Goal: Task Accomplishment & Management: Manage account settings

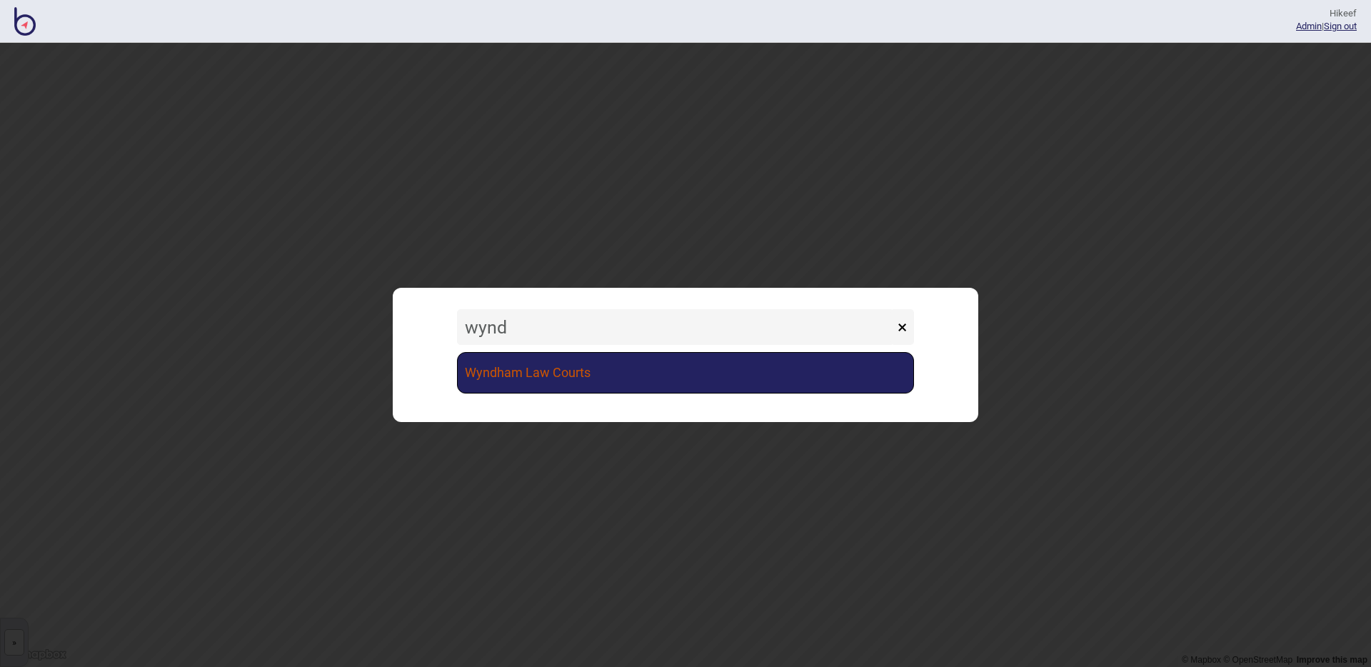
type input "wynd"
click at [602, 379] on link "Wyndham Law Courts" at bounding box center [685, 372] width 457 height 41
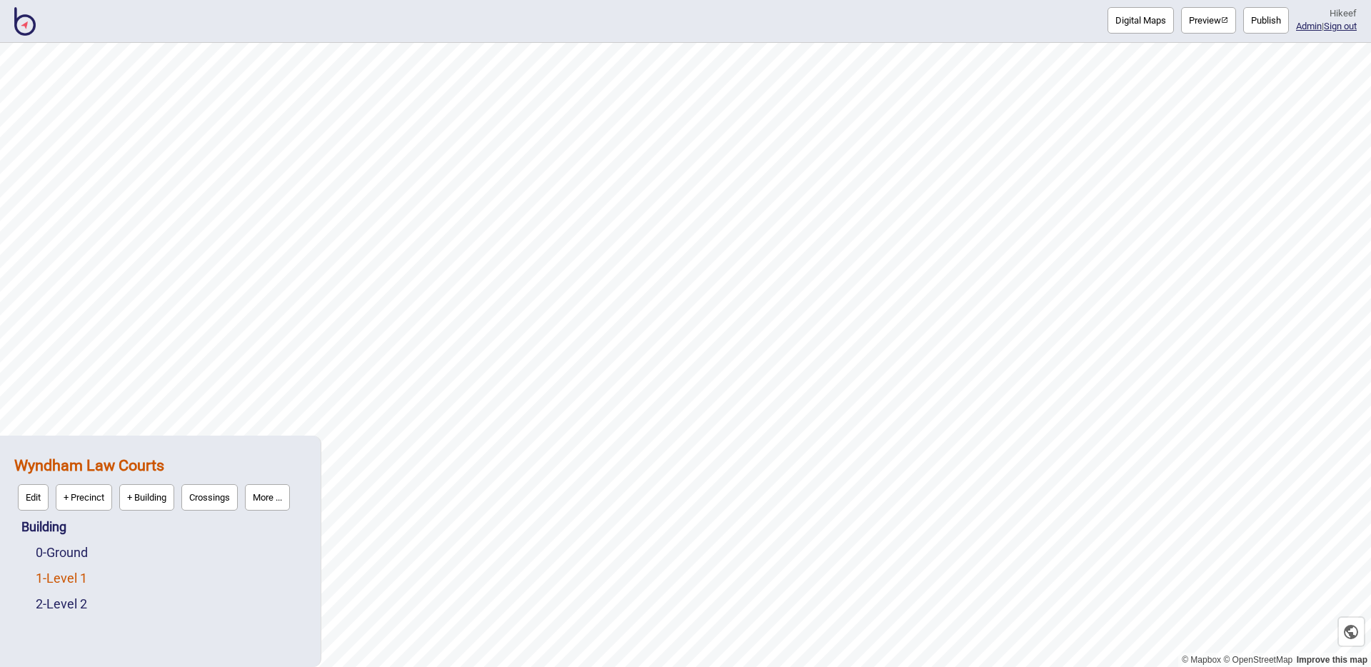
click at [76, 571] on link "1 - Level 1" at bounding box center [61, 578] width 51 height 15
click at [46, 571] on button "Edit" at bounding box center [54, 574] width 31 height 26
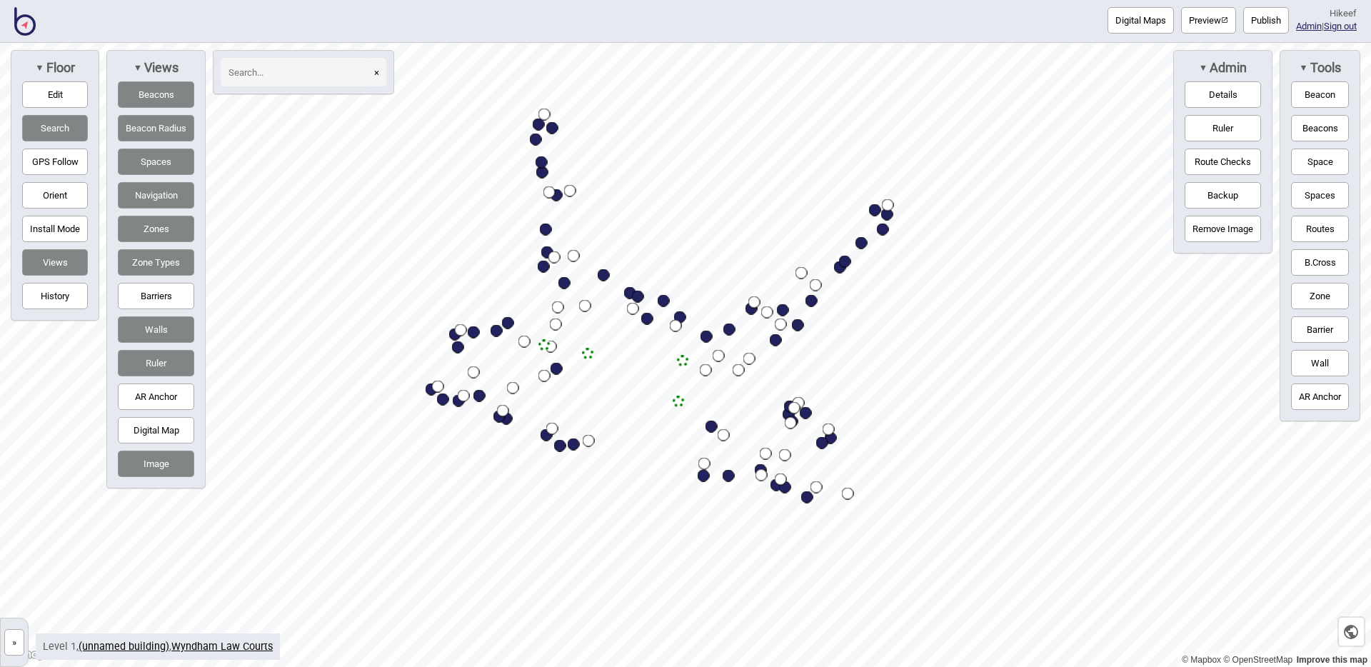
click at [267, 76] on input at bounding box center [296, 72] width 150 height 29
type input "PSG"
click at [19, 634] on button "»" at bounding box center [14, 642] width 20 height 26
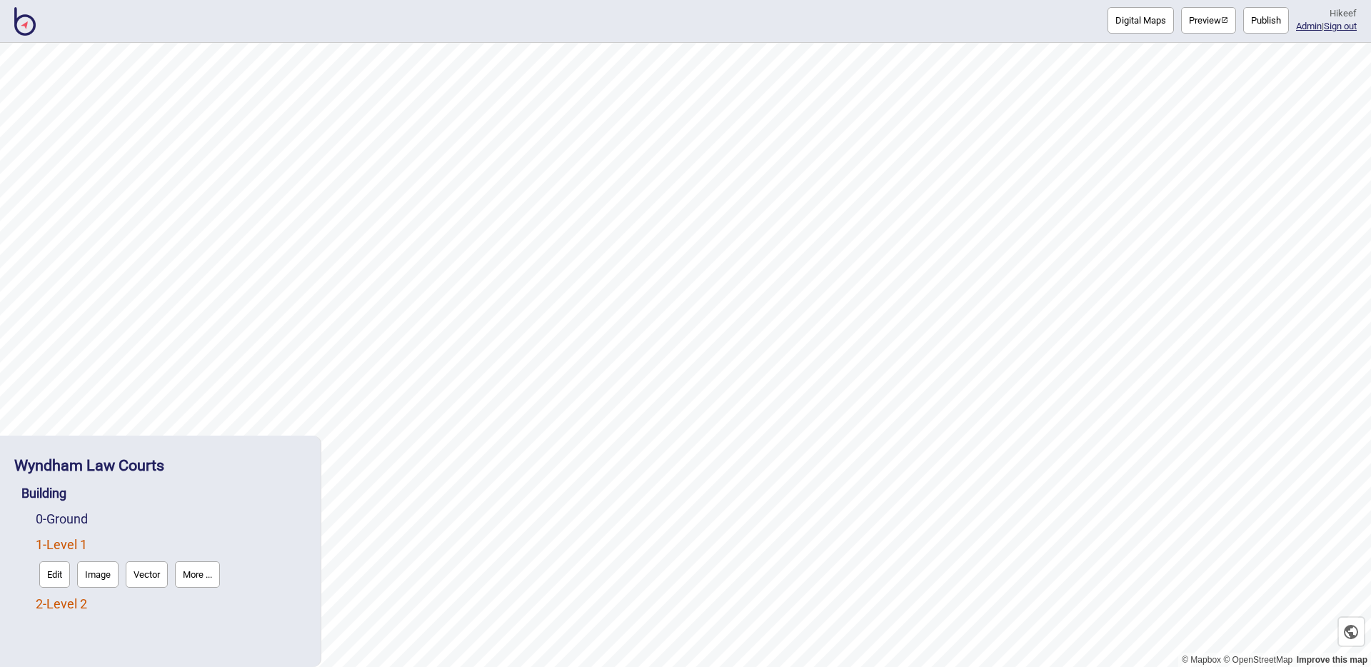
click at [76, 610] on link "2 - Level 2" at bounding box center [61, 603] width 51 height 15
click at [57, 609] on button "Edit" at bounding box center [54, 600] width 31 height 26
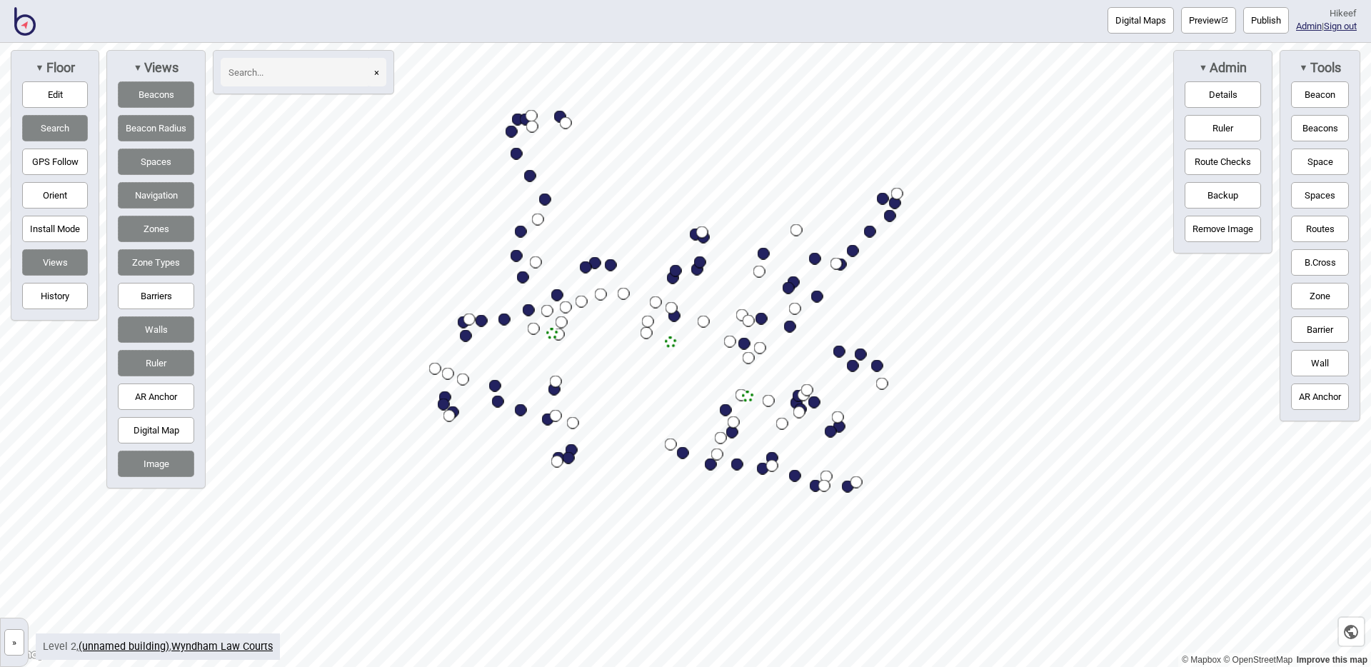
click at [249, 70] on input at bounding box center [296, 72] width 150 height 29
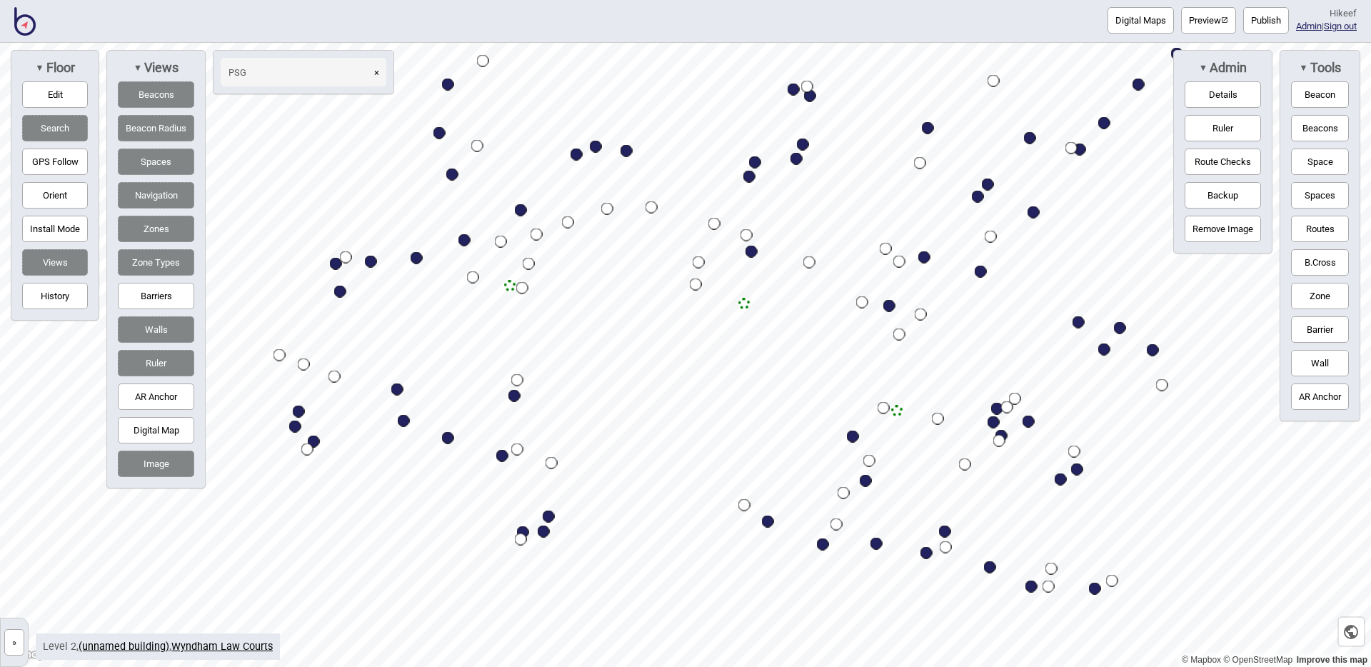
type input "PSG"
click at [19, 636] on button "»" at bounding box center [14, 642] width 20 height 26
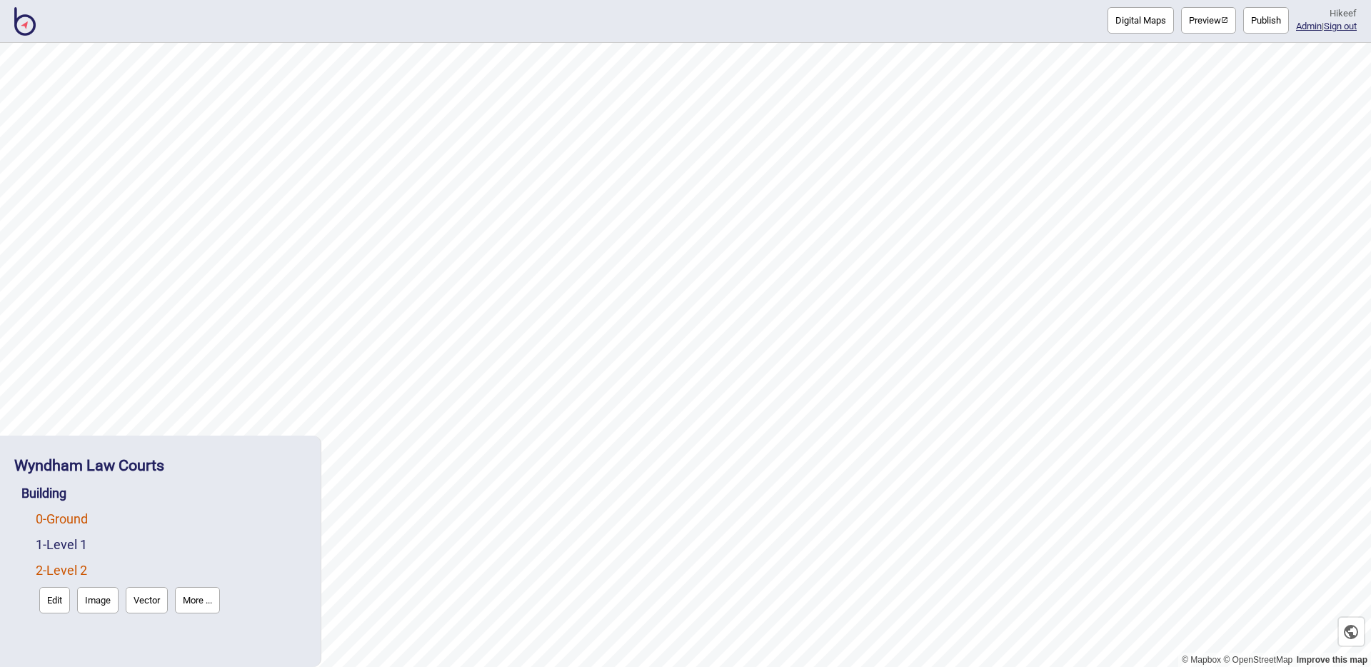
click at [71, 521] on link "0 - Ground" at bounding box center [62, 518] width 52 height 15
click at [60, 556] on button "Edit" at bounding box center [54, 549] width 31 height 26
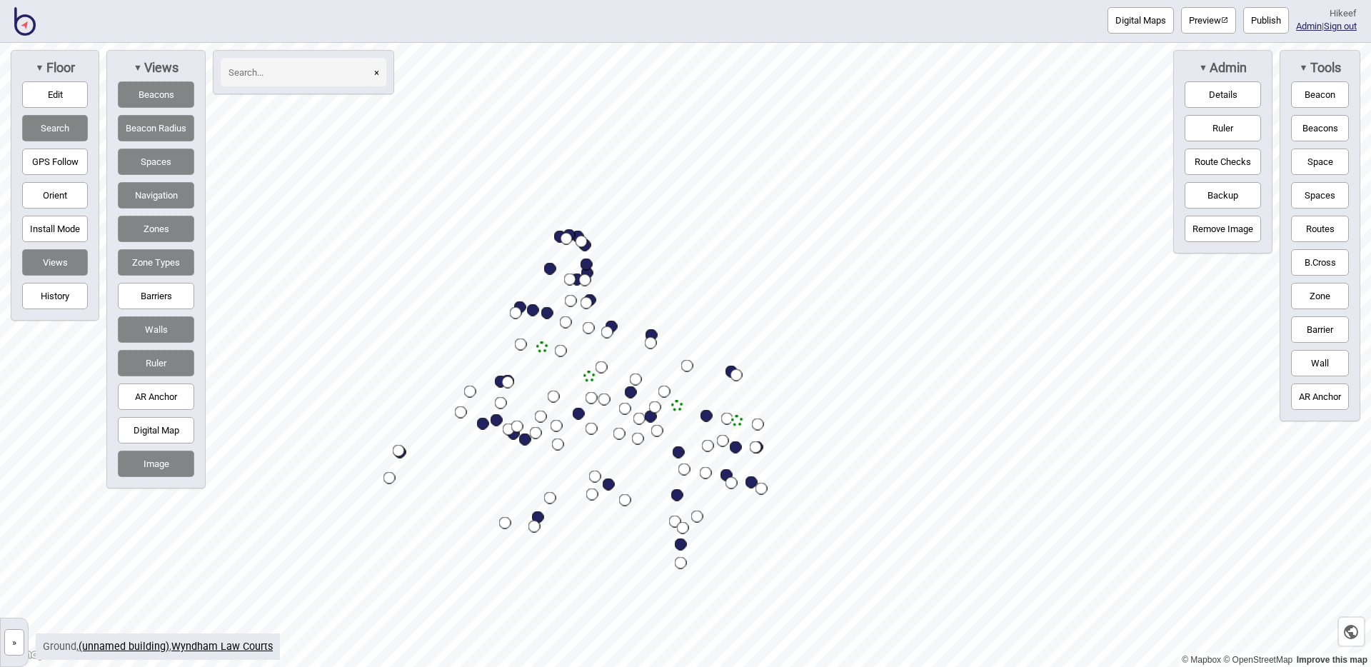
click at [268, 71] on input at bounding box center [296, 72] width 150 height 29
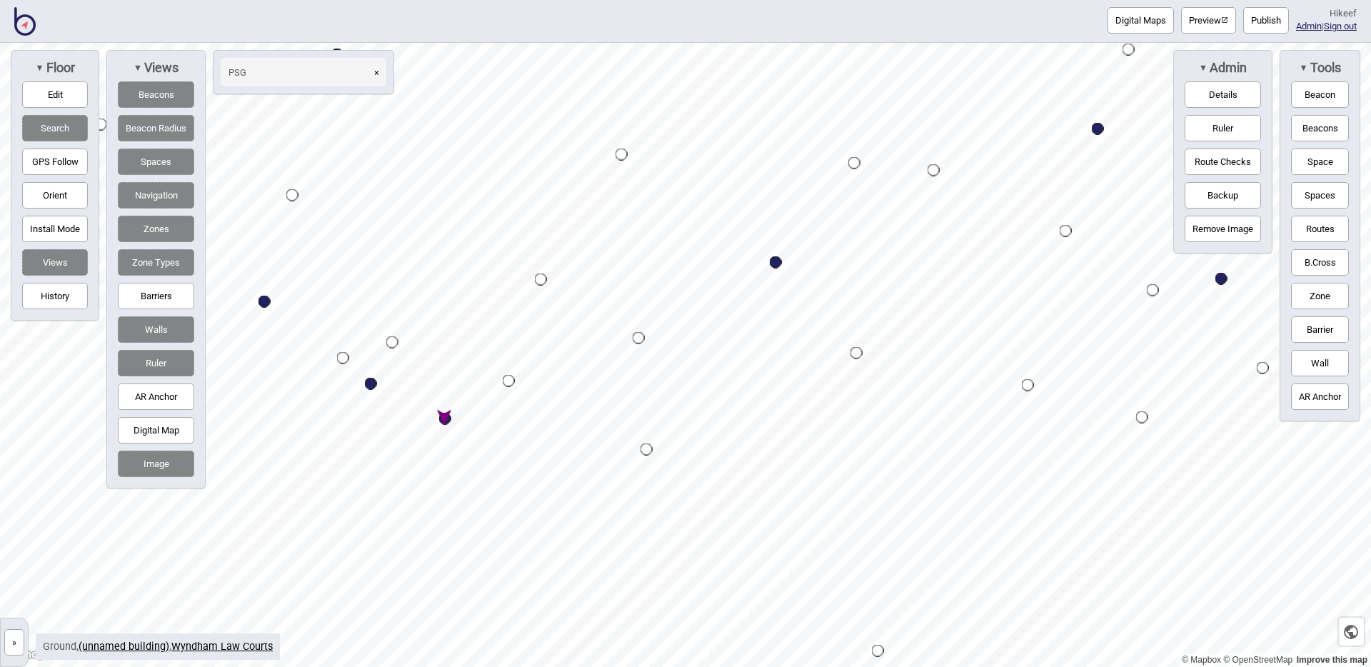
type input "PSG"
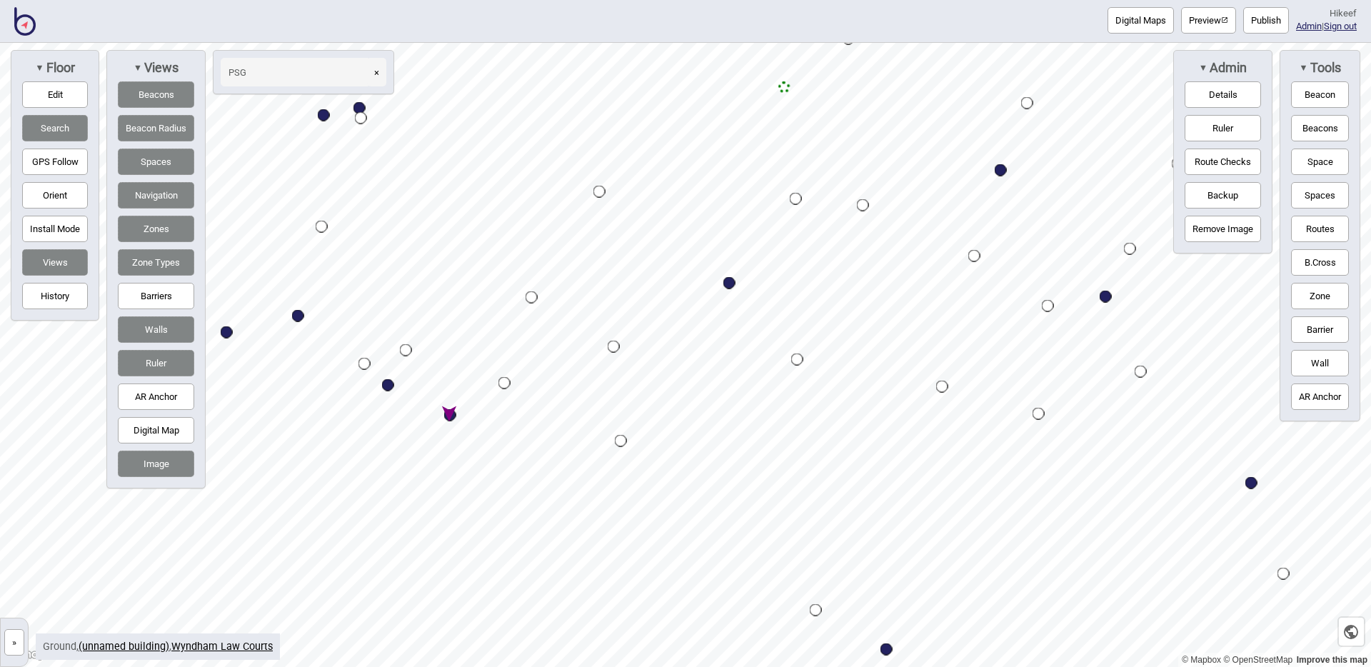
click at [447, 419] on div "Map marker" at bounding box center [450, 415] width 12 height 12
select select "Meeting Rooms"
select select "Magistrates Court Victoria"
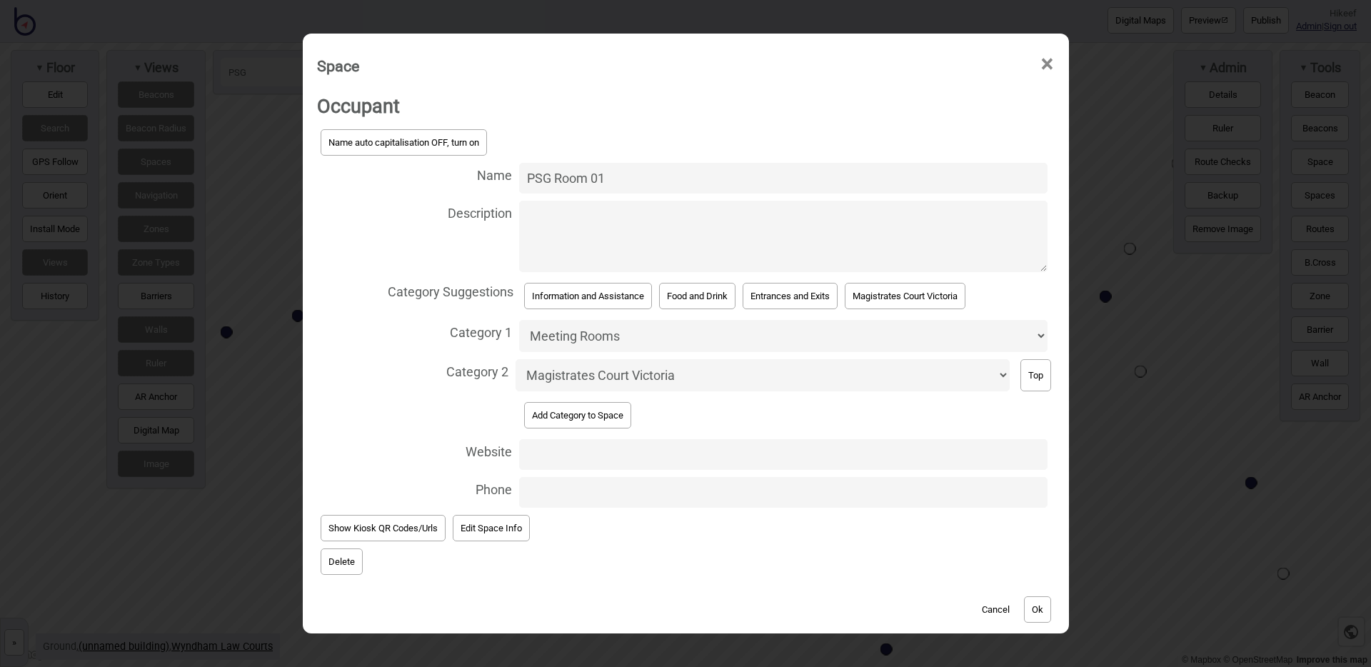
drag, startPoint x: 605, startPoint y: 179, endPoint x: 484, endPoint y: 179, distance: 120.7
click at [484, 179] on label "Name PSG Room 01" at bounding box center [686, 178] width 738 height 38
click at [999, 605] on button "Cancel" at bounding box center [996, 609] width 42 height 26
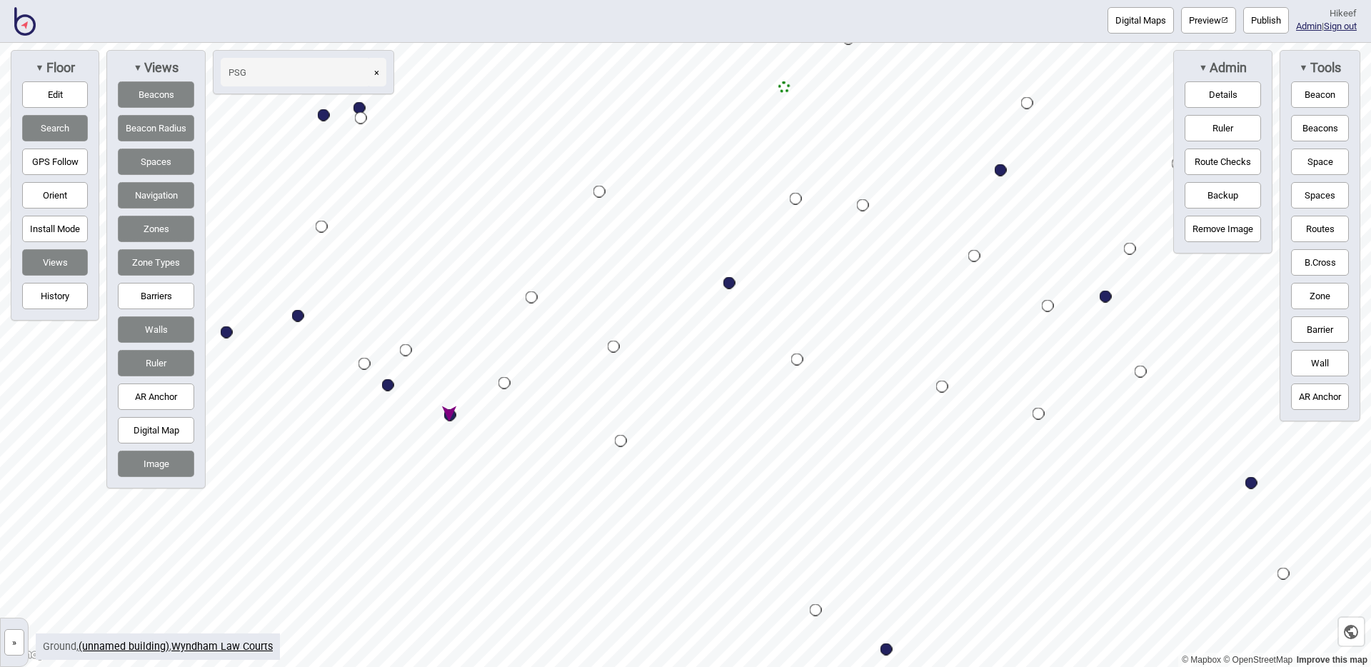
click at [15, 644] on button "»" at bounding box center [14, 642] width 20 height 26
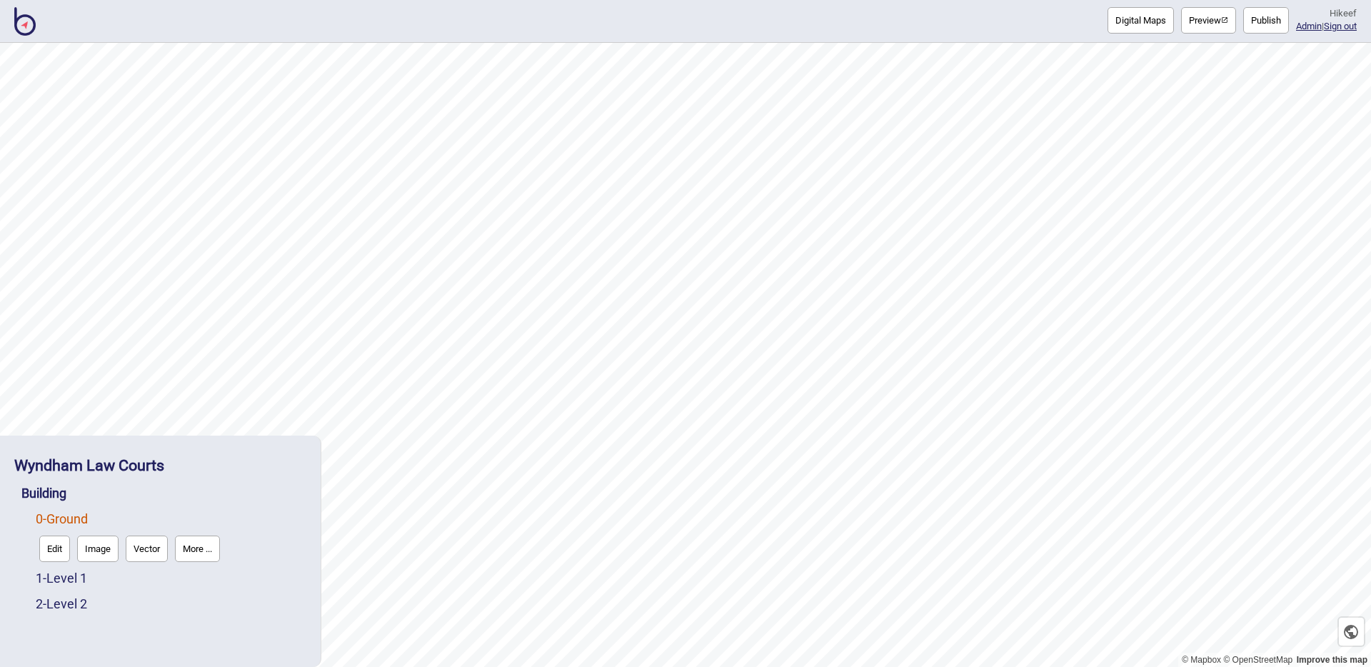
click at [144, 474] on div "Wyndham Law Courts" at bounding box center [160, 465] width 292 height 31
click at [144, 464] on strong "Wyndham Law Courts" at bounding box center [89, 465] width 150 height 18
click at [259, 496] on button "More ..." at bounding box center [267, 497] width 45 height 26
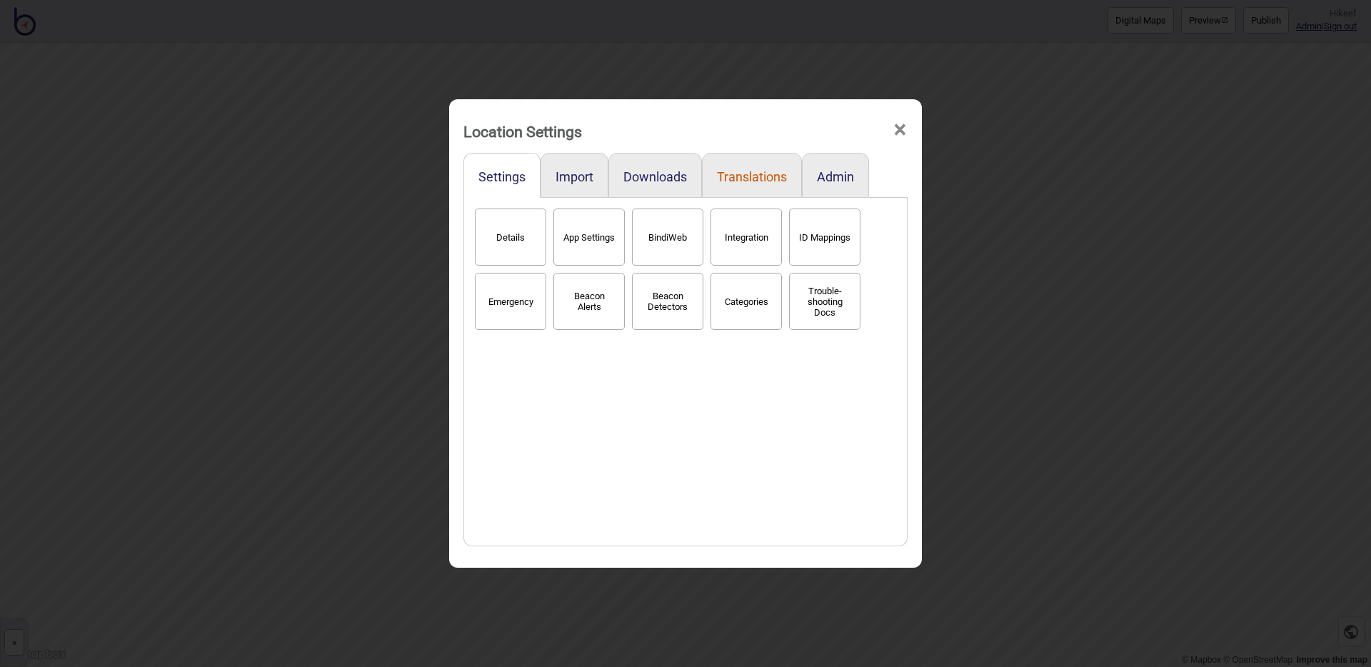
click at [766, 178] on button "Translations" at bounding box center [752, 176] width 70 height 15
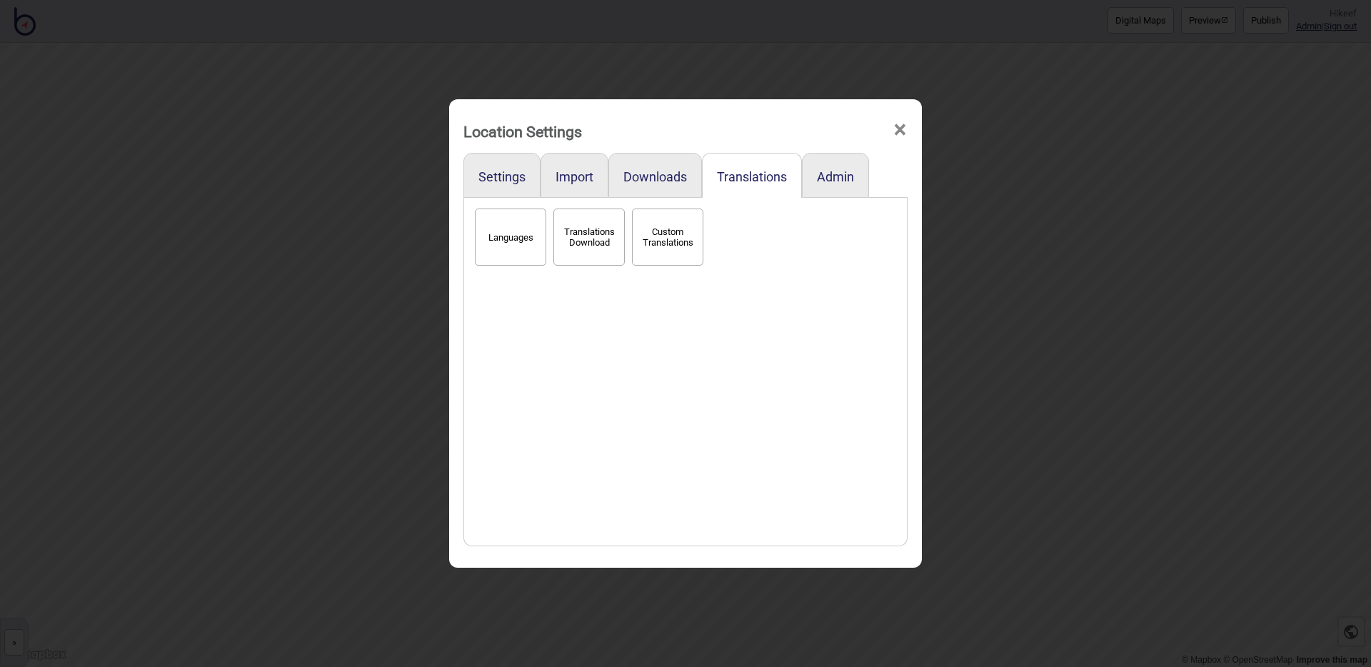
click at [574, 247] on button "Translations Download" at bounding box center [589, 237] width 71 height 57
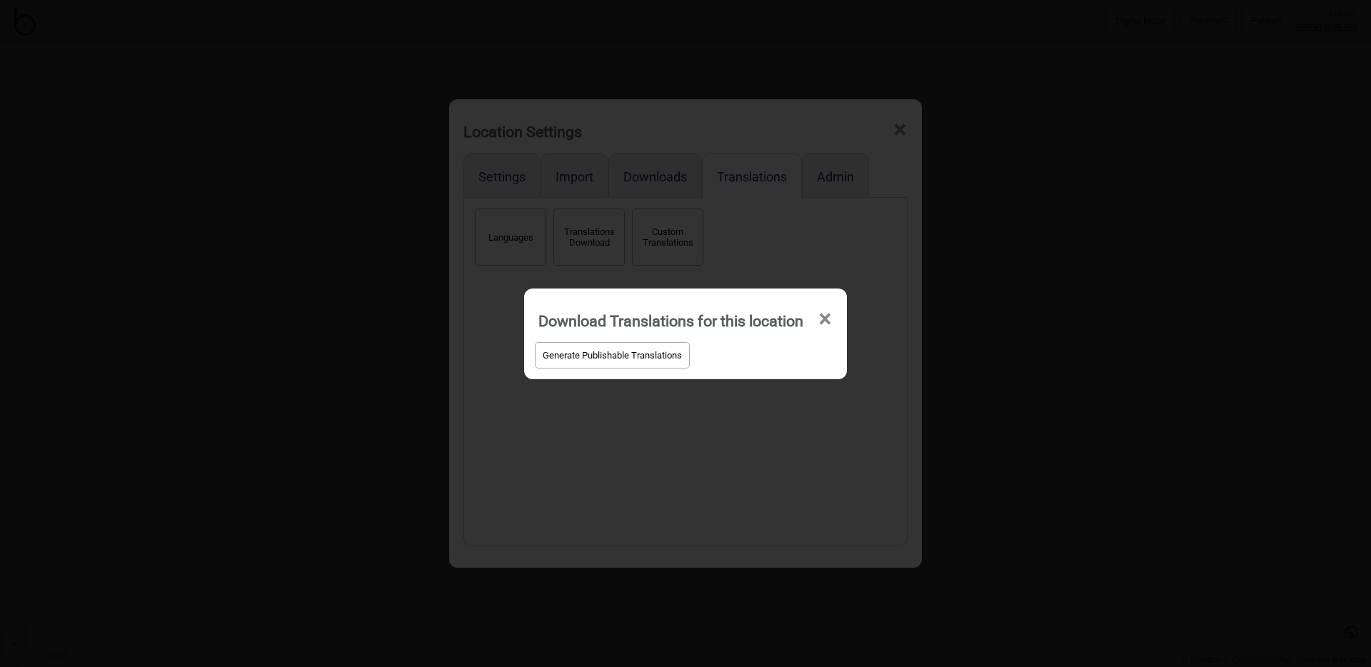
click at [614, 356] on button "Generate Publishable Translations" at bounding box center [612, 355] width 155 height 26
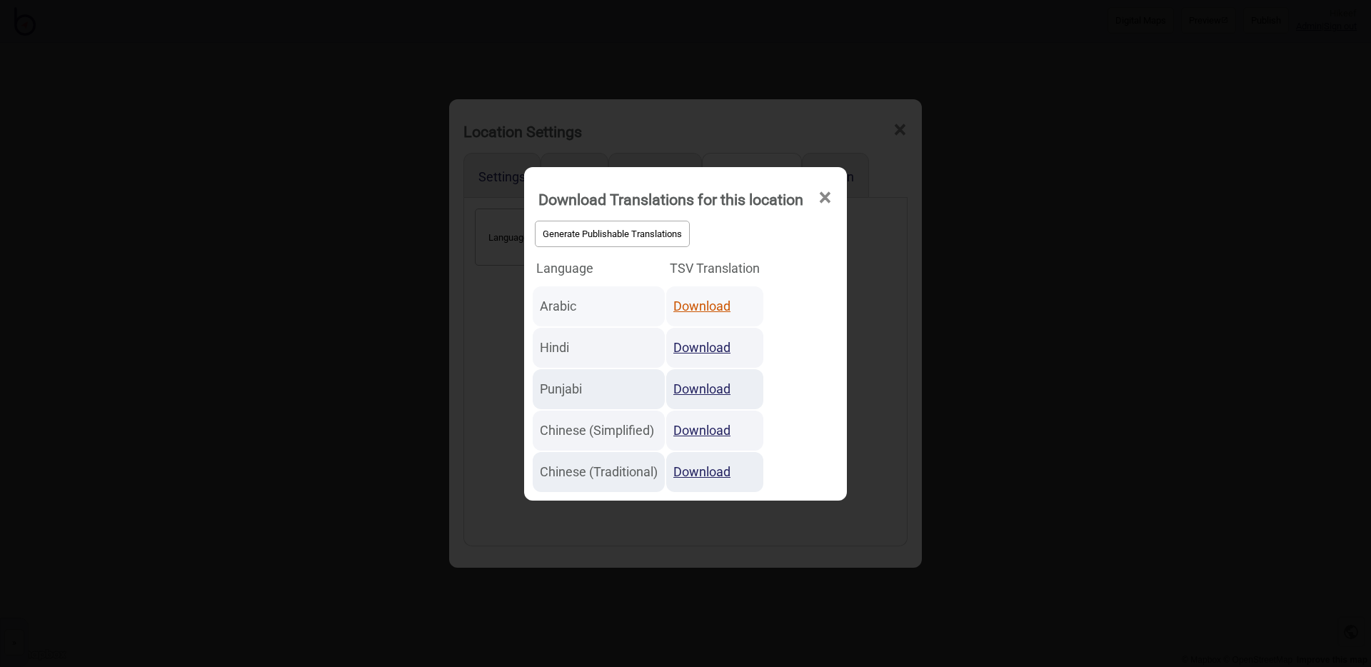
click at [705, 301] on link "Download" at bounding box center [702, 306] width 57 height 15
click at [791, 280] on div "Generate Publishable Translations Language TSV Translation Arabic Download Hind…" at bounding box center [685, 355] width 309 height 276
click at [794, 263] on div "Generate Publishable Translations Language TSV Translation Arabic Download Hind…" at bounding box center [685, 355] width 309 height 276
click at [780, 238] on div "Generate Publishable Translations" at bounding box center [685, 234] width 309 height 34
click at [856, 310] on div "Download Translations for this location × Generate Publishable Translations Lan…" at bounding box center [685, 333] width 1371 height 667
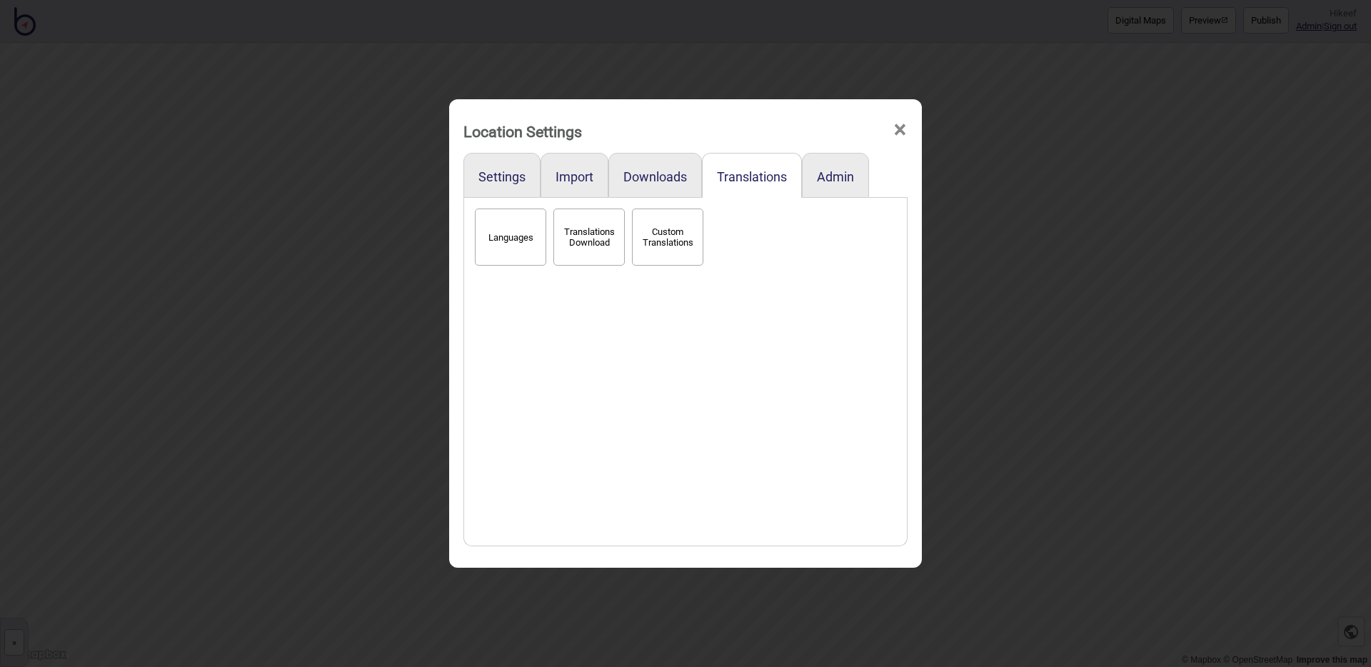
click at [671, 251] on button "Custom Translations" at bounding box center [667, 237] width 71 height 57
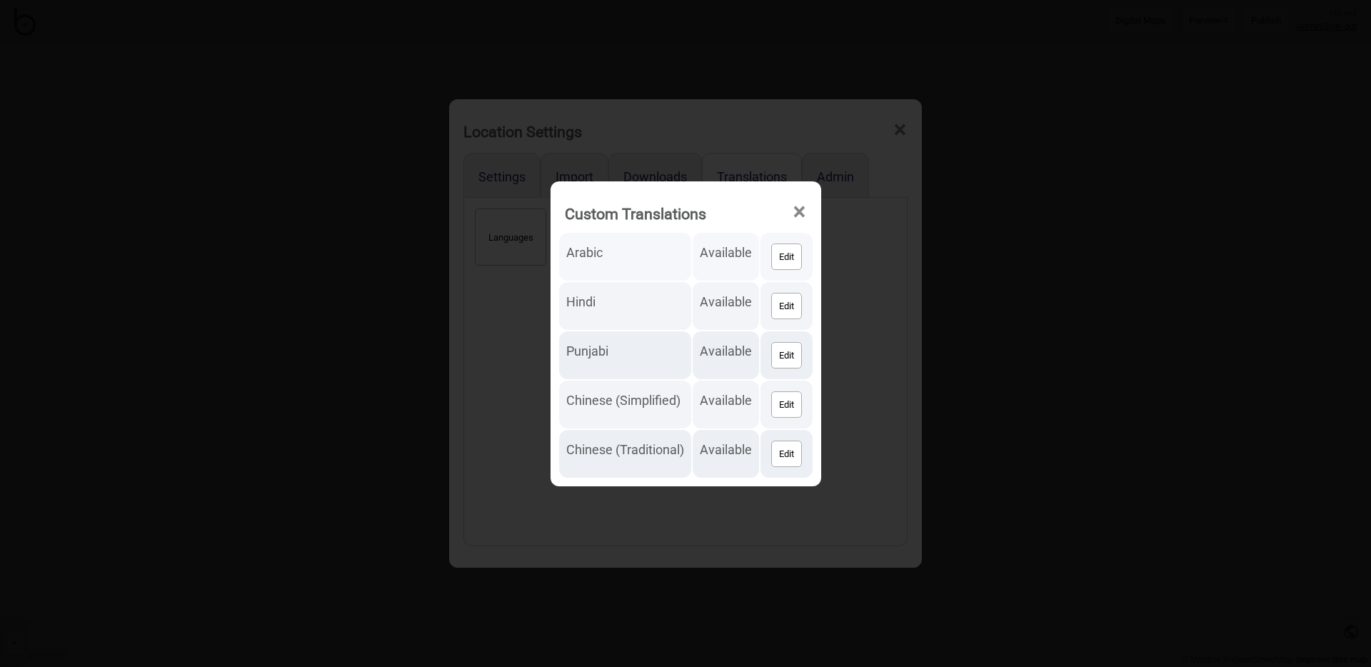
click at [784, 256] on button "Edit" at bounding box center [786, 257] width 31 height 26
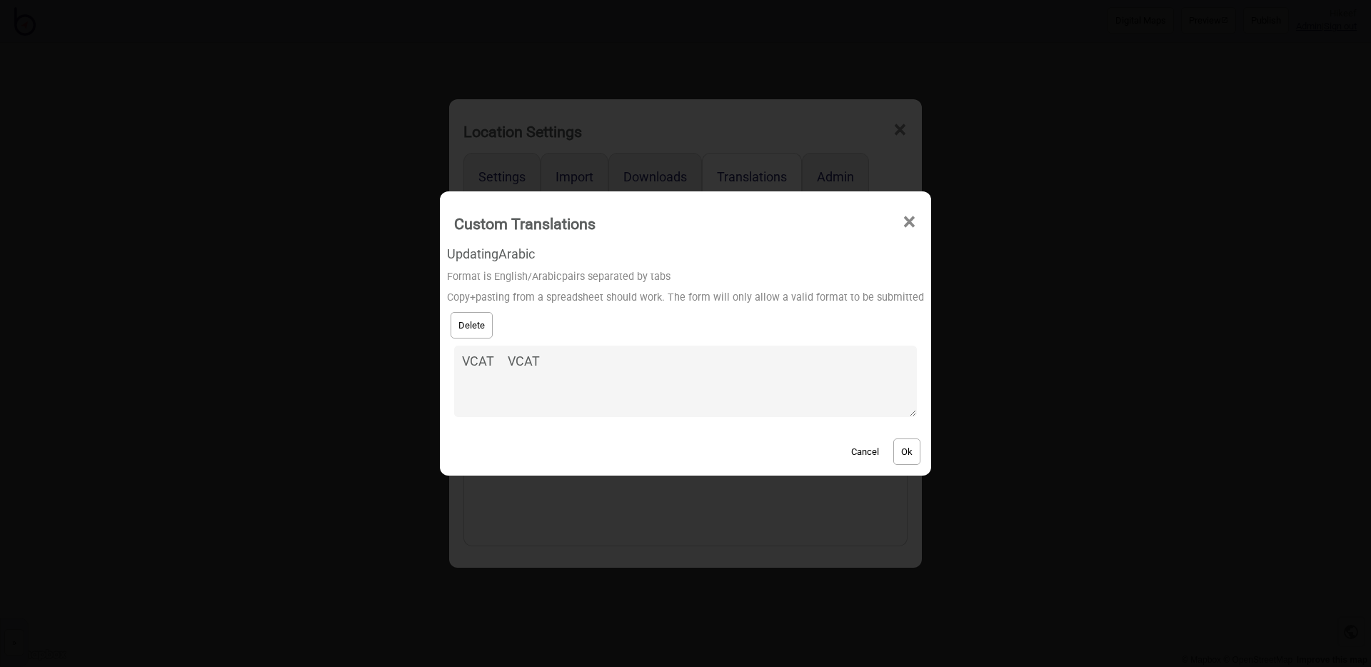
drag, startPoint x: 609, startPoint y: 364, endPoint x: 574, endPoint y: 260, distance: 109.1
click at [609, 355] on textarea "VCAT VCAT" at bounding box center [685, 381] width 463 height 71
click at [604, 374] on textarea "VCAT VCAT" at bounding box center [685, 381] width 463 height 71
paste textarea "Accessible Bathrooms الحمامات التي يمكن الوصول إليها Accessible Public Toilet م…"
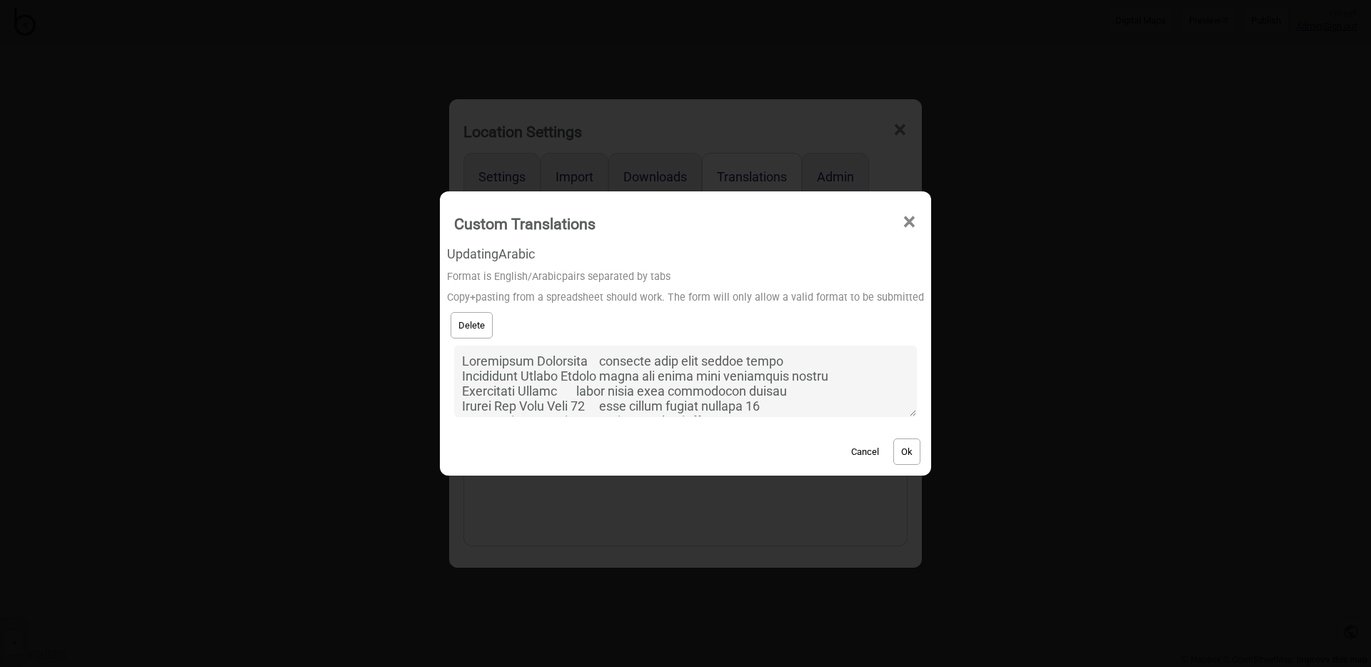
scroll to position [2907, 0]
click at [604, 374] on textarea at bounding box center [685, 381] width 463 height 71
type textarea "Accessible Bathrooms الحمامات التي يمكن الوصول إليها Accessible Public Toilet م…"
click at [851, 453] on button "Cancel" at bounding box center [865, 452] width 42 height 26
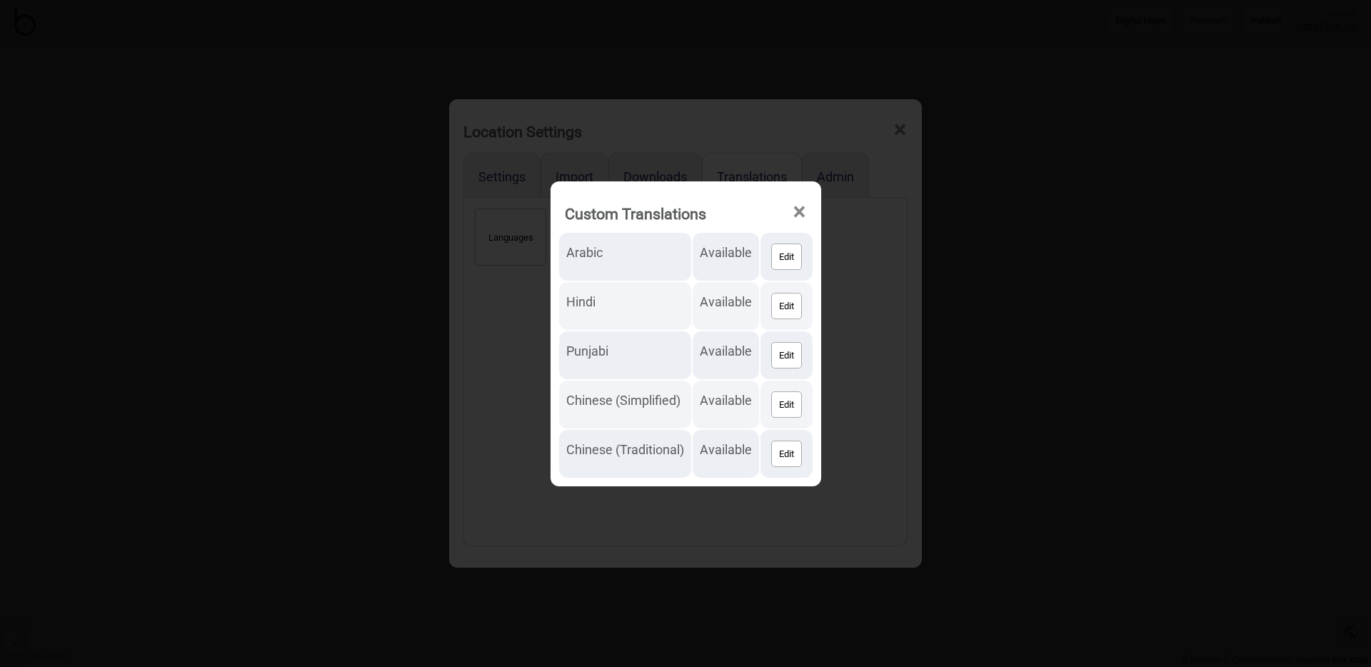
click at [526, 401] on div "Custom Translations × Arabic Available Edit Hindi Available Edit Punjabi Availa…" at bounding box center [685, 333] width 1371 height 667
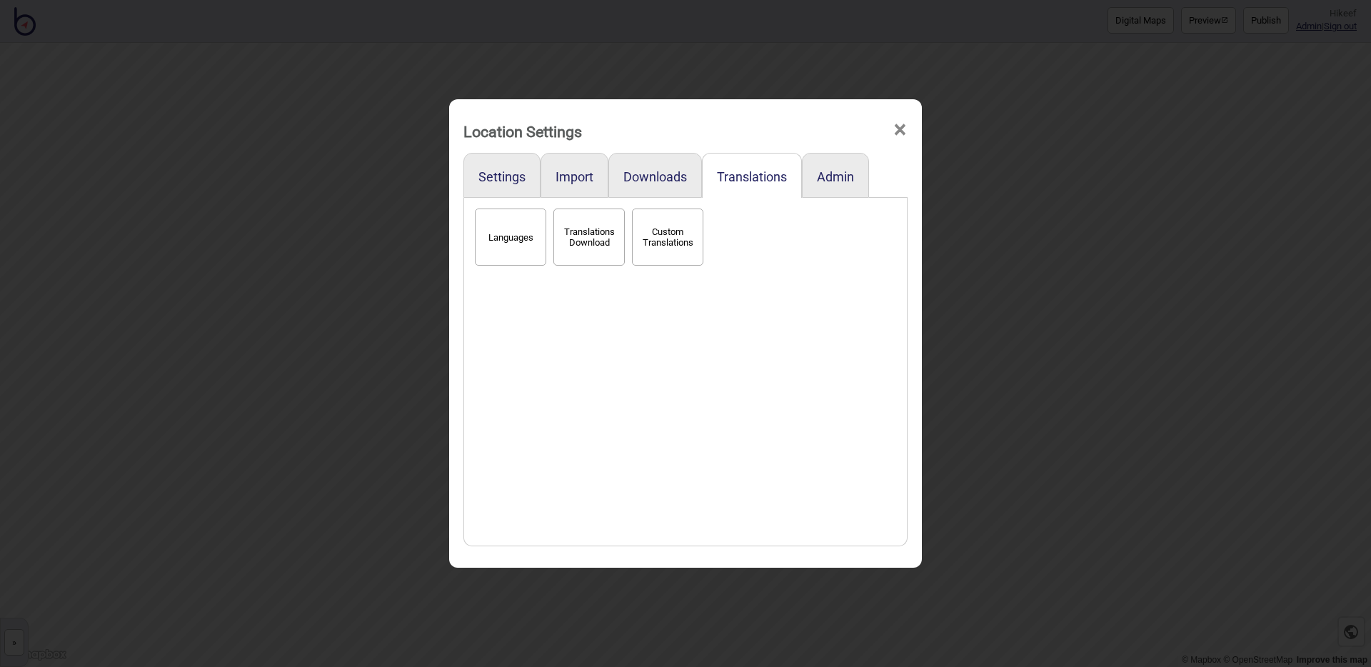
click at [601, 247] on button "Translations Download" at bounding box center [589, 237] width 71 height 57
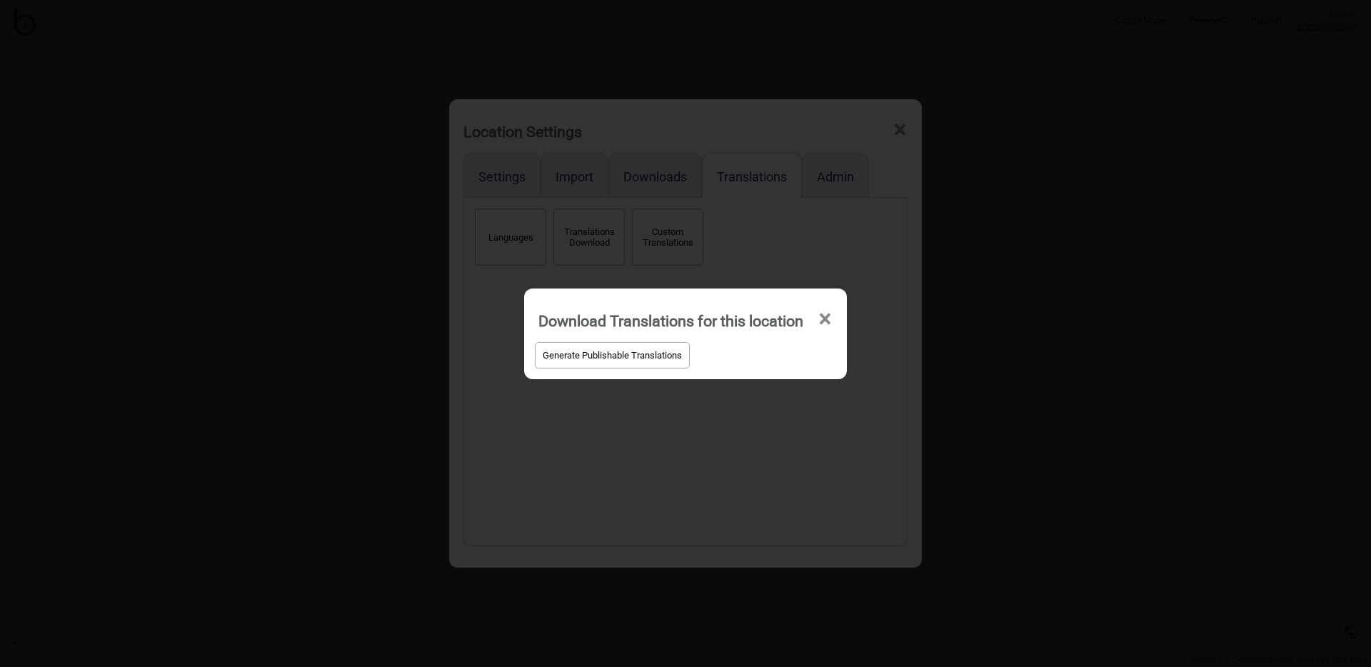
click at [581, 444] on div "Download Translations for this location × Generate Publishable Translations" at bounding box center [685, 333] width 1371 height 667
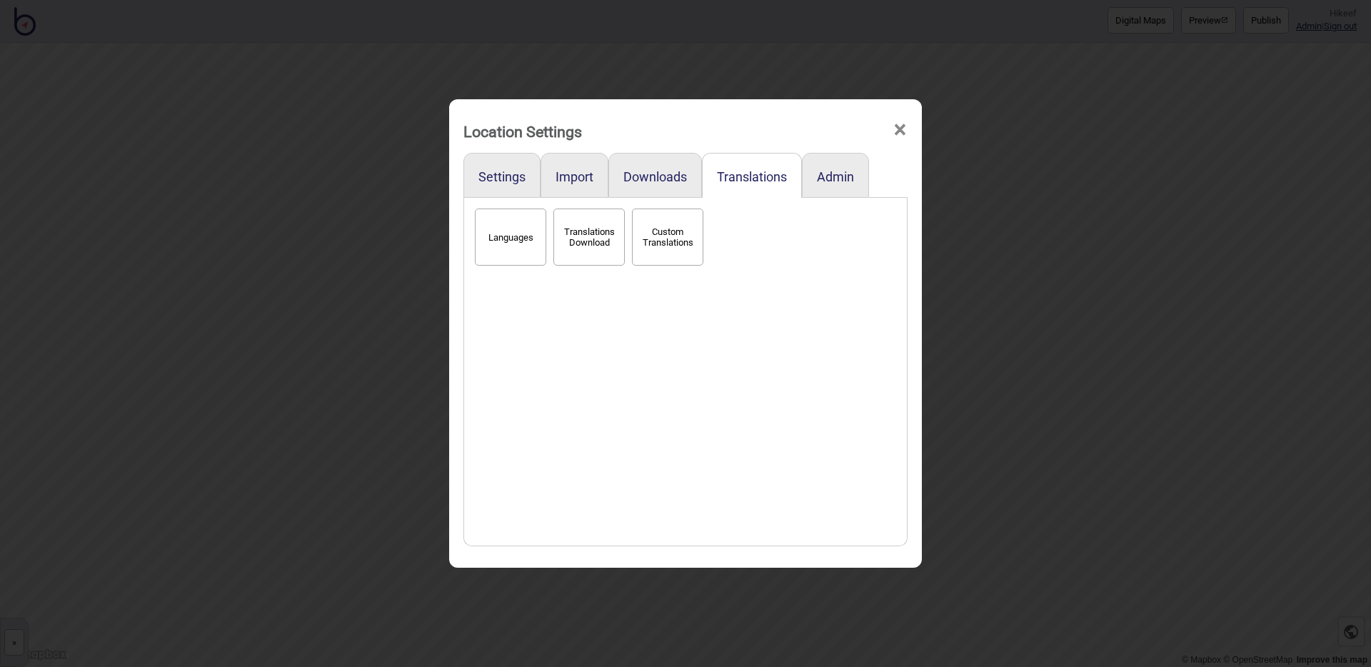
click at [675, 253] on button "Custom Translations" at bounding box center [667, 237] width 71 height 57
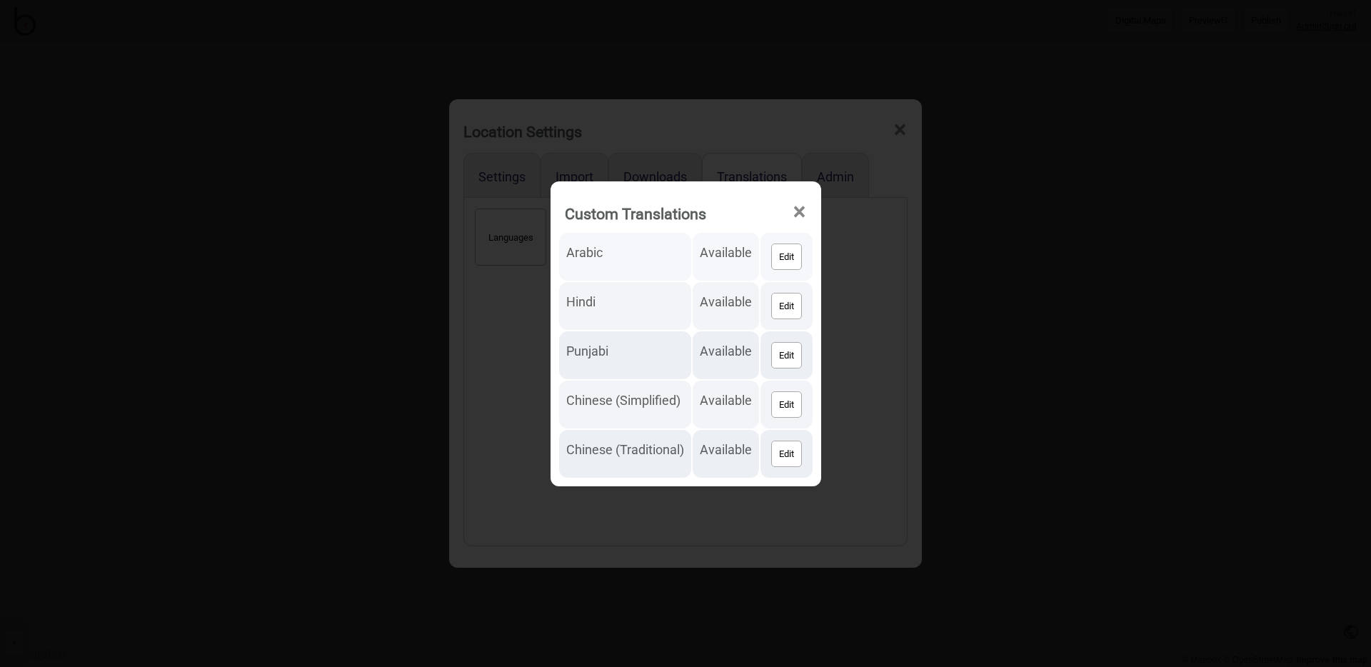
click at [785, 251] on button "Edit" at bounding box center [786, 257] width 31 height 26
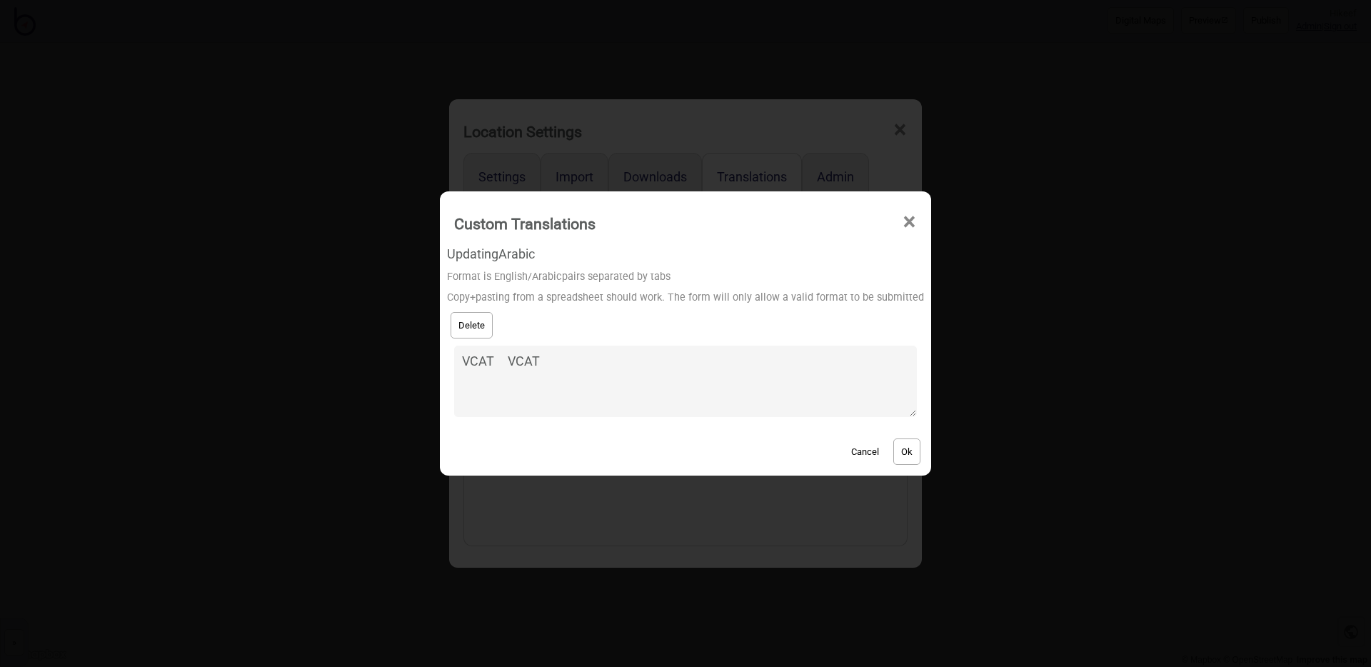
click at [520, 357] on textarea "VCAT VCAT" at bounding box center [685, 381] width 463 height 71
click at [589, 373] on textarea "VCAT VCAT" at bounding box center [685, 381] width 463 height 71
paste textarea "Accessible Bathrooms الحمامات التي يمكن الوصول إليها Accessible Public Toilet م…"
type textarea "Accessible Bathrooms الحمامات التي يمكن الوصول إليها Accessible Public Toilet م…"
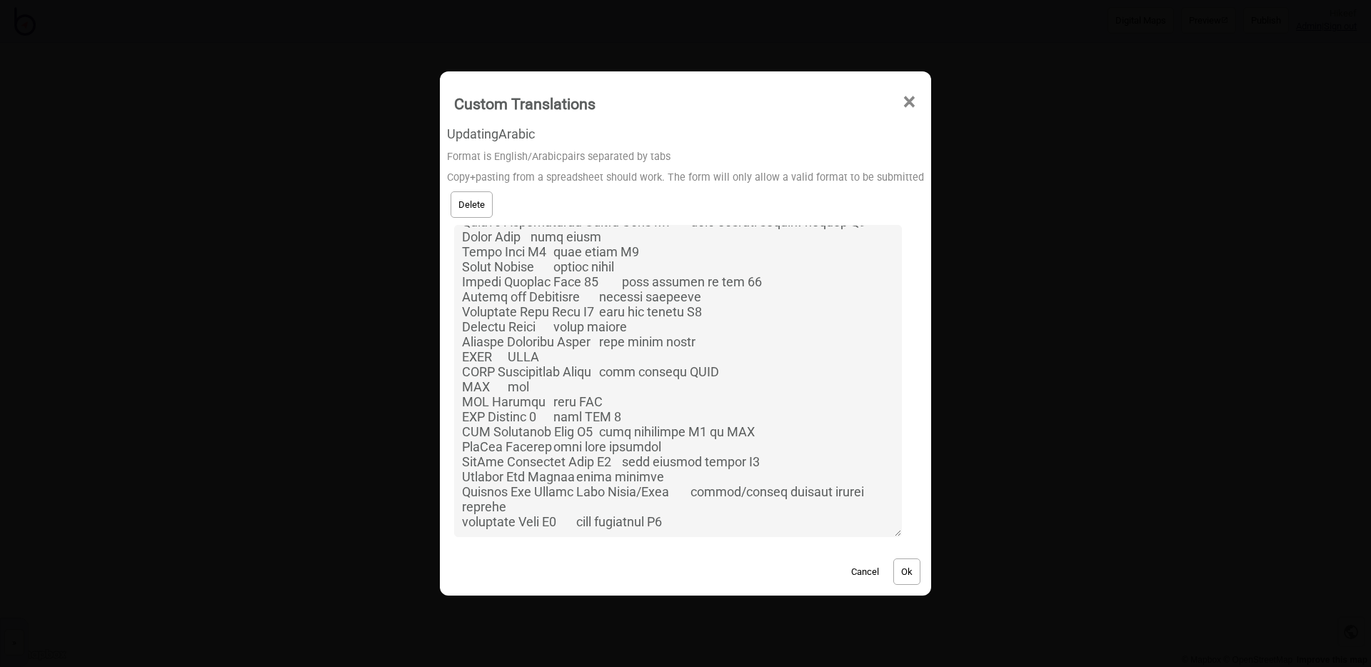
scroll to position [2664, 0]
drag, startPoint x: 909, startPoint y: 414, endPoint x: 903, endPoint y: 659, distance: 244.4
click at [906, 666] on div "Custom Translations × Updating Arabic Format is English/ Arabic pairs separated…" at bounding box center [685, 333] width 1371 height 667
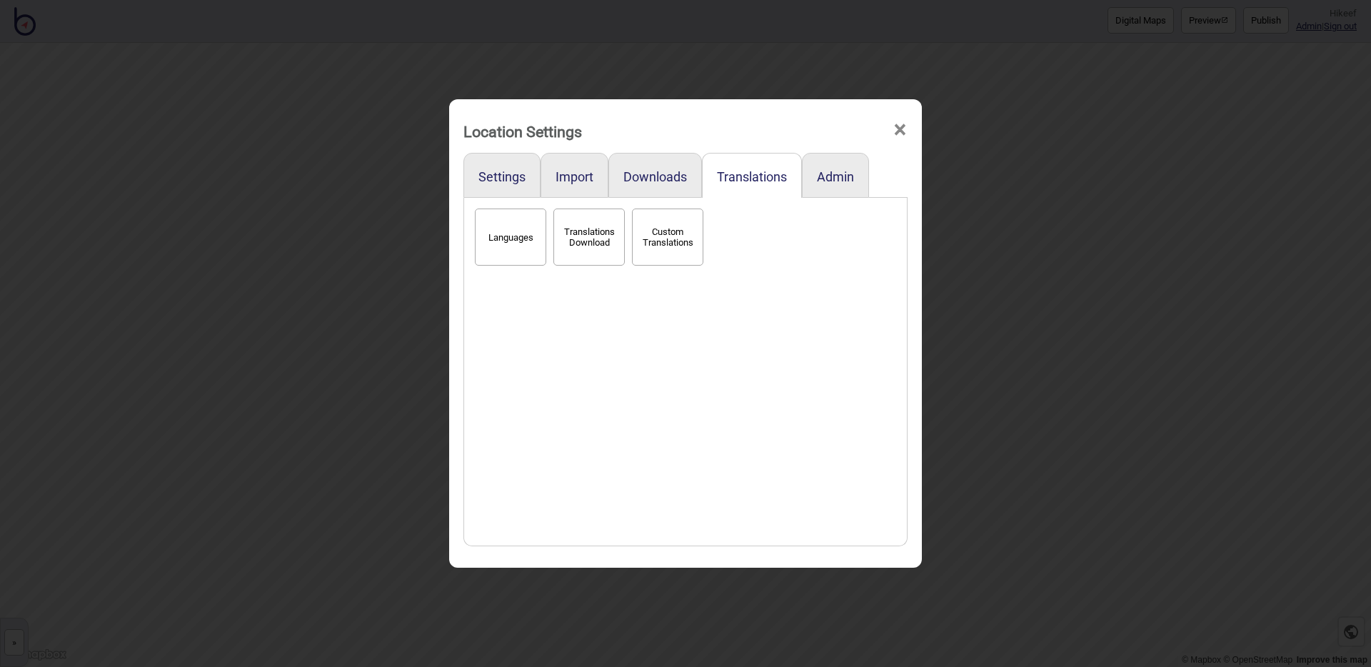
click at [646, 240] on button "Custom Translations" at bounding box center [667, 237] width 71 height 57
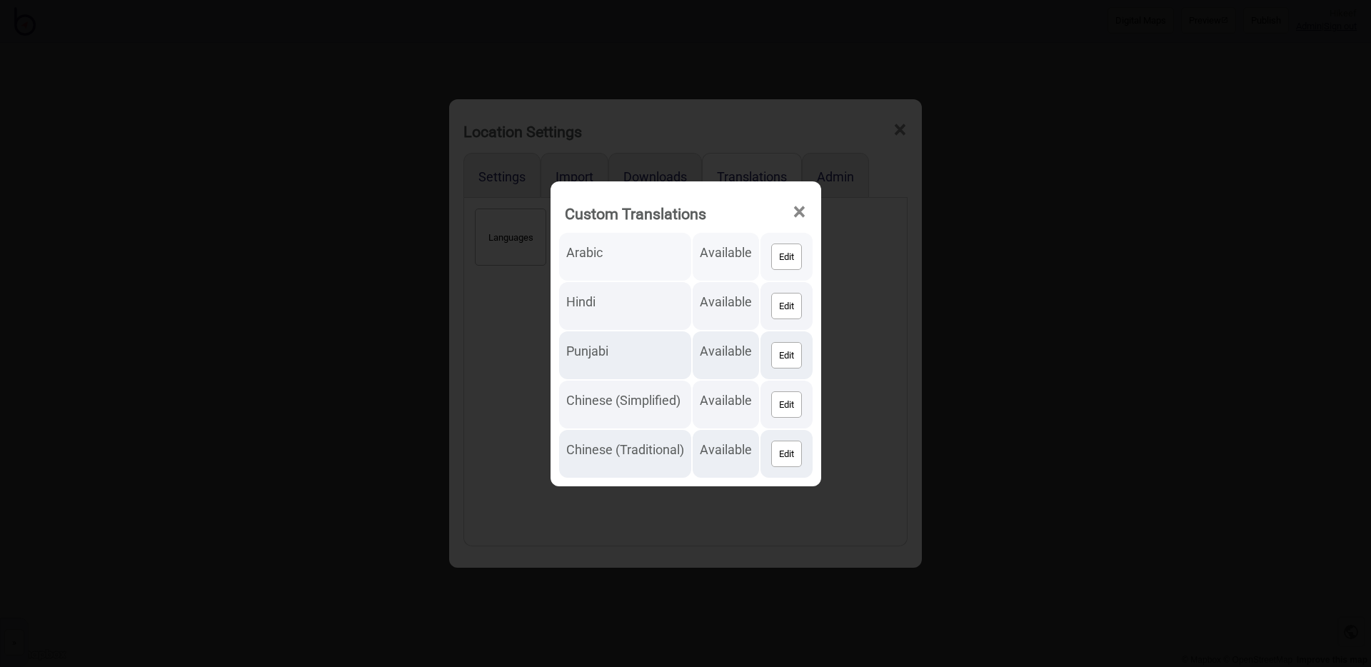
click at [778, 266] on button "Edit" at bounding box center [786, 257] width 31 height 26
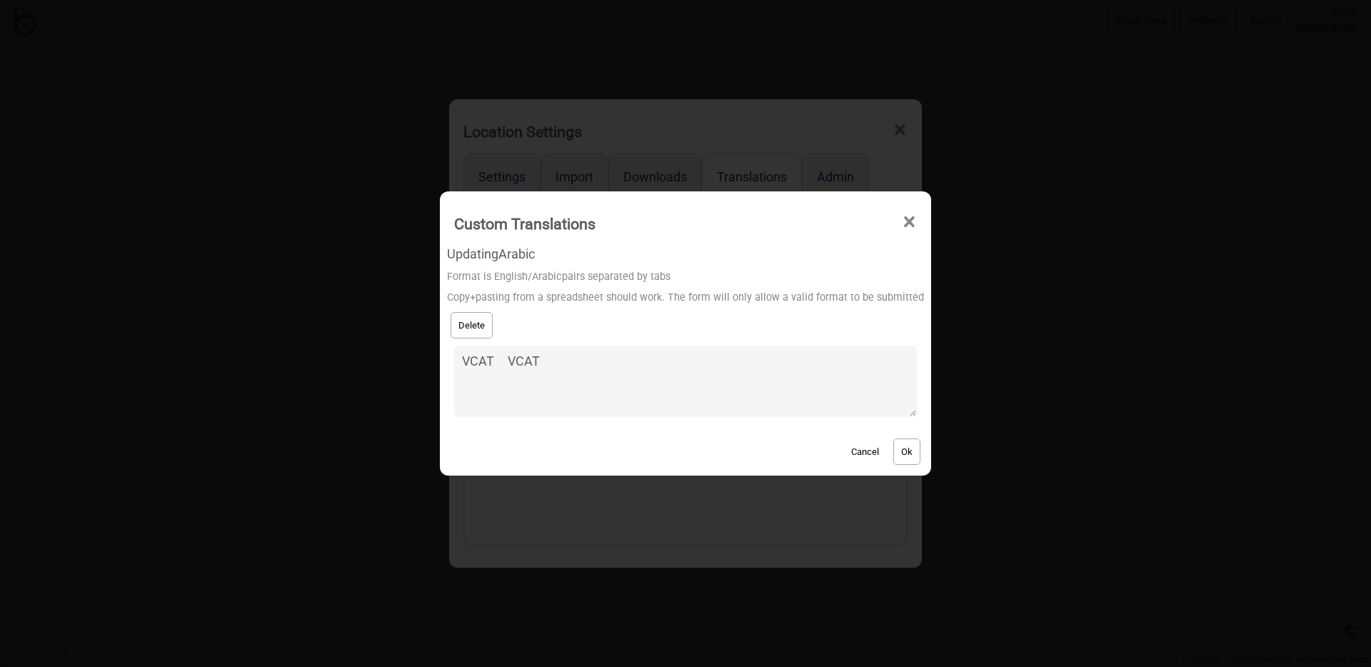
click at [596, 384] on textarea "VCAT VCAT" at bounding box center [685, 381] width 463 height 71
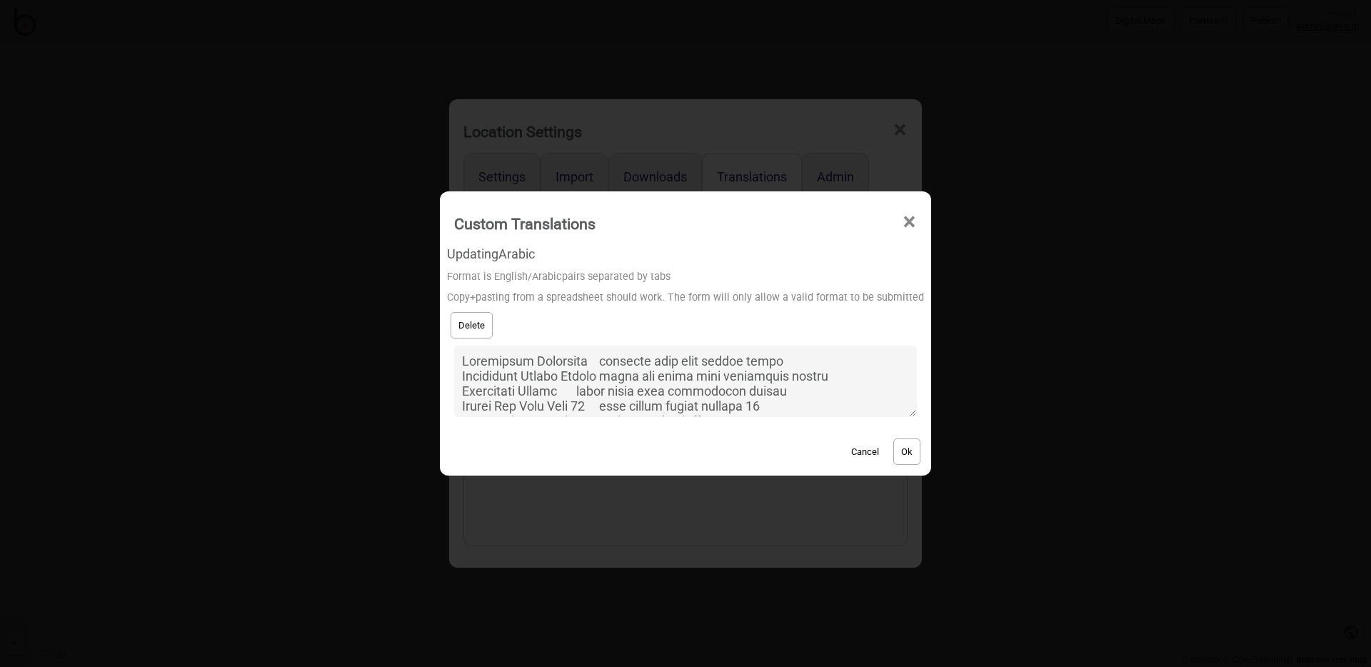
scroll to position [2907, 0]
click at [600, 361] on textarea at bounding box center [685, 381] width 463 height 71
click at [717, 376] on textarea at bounding box center [685, 381] width 463 height 71
type textarea "Accessible Bathrooms الحمامات التي يمكن الوصول إليها Accessible Public Toilet م…"
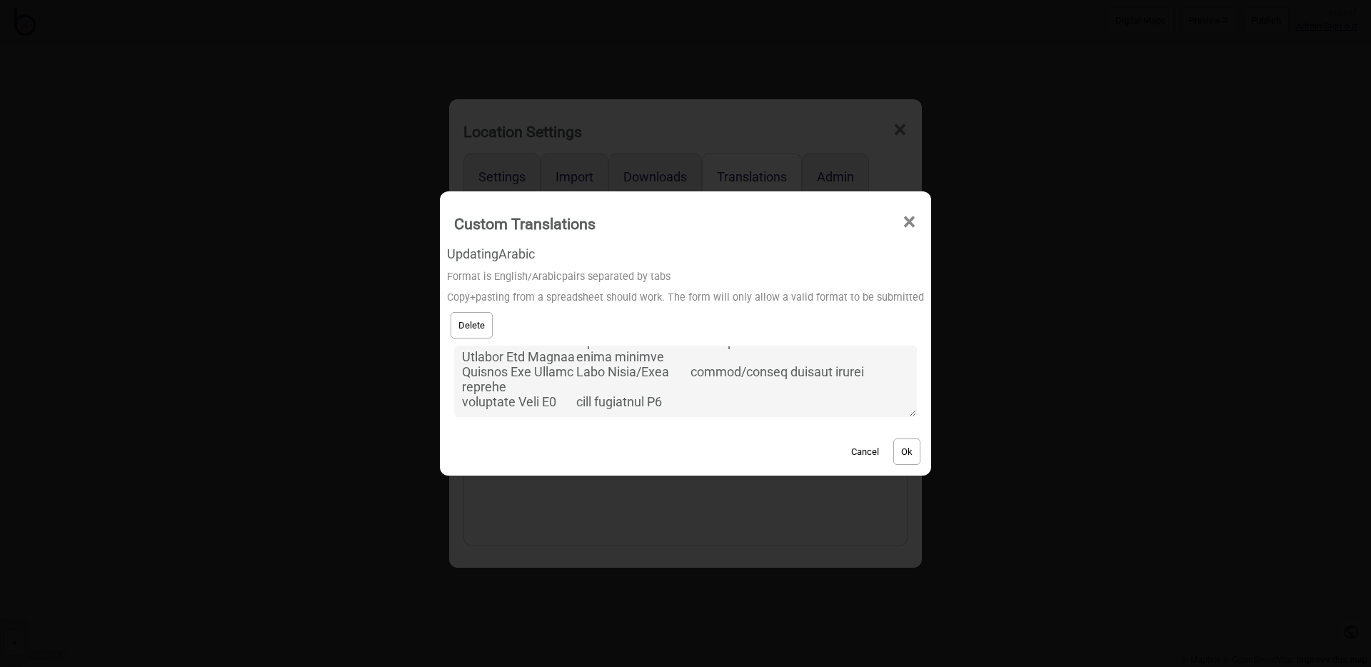
click at [851, 446] on button "Cancel" at bounding box center [865, 452] width 42 height 26
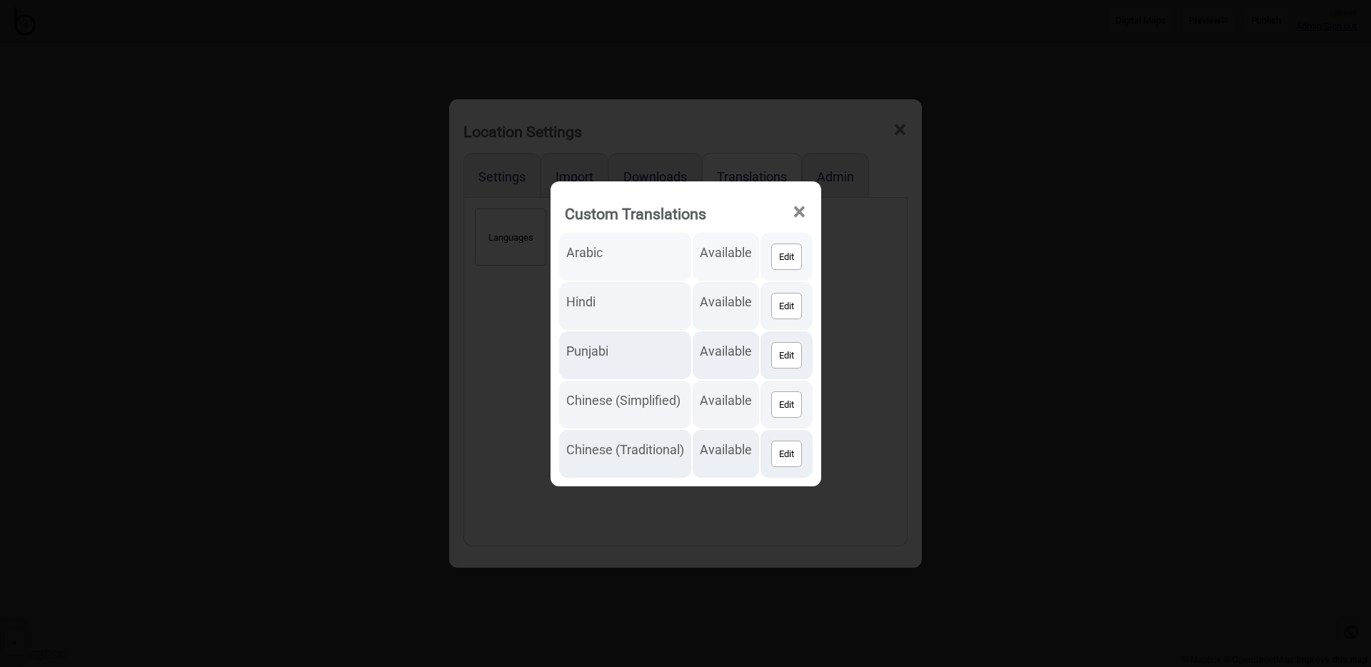
click at [779, 258] on button "Edit" at bounding box center [786, 257] width 31 height 26
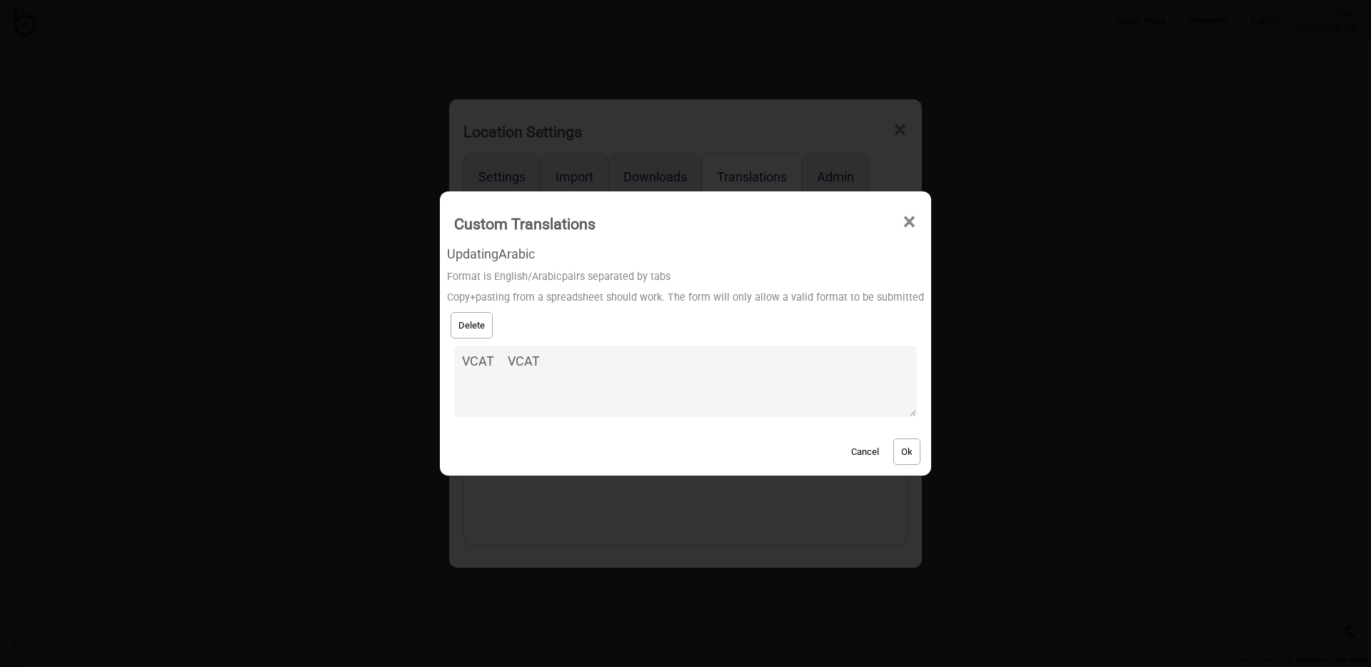
click at [564, 366] on textarea "VCAT VCAT" at bounding box center [685, 381] width 463 height 71
click at [623, 387] on textarea "VCAT VCAT" at bounding box center [685, 381] width 463 height 71
type textarea "VCAT VCAT"
click at [627, 382] on textarea "VCAT VCAT" at bounding box center [685, 381] width 463 height 71
click at [504, 356] on textarea "VCAT VCAT" at bounding box center [685, 381] width 463 height 71
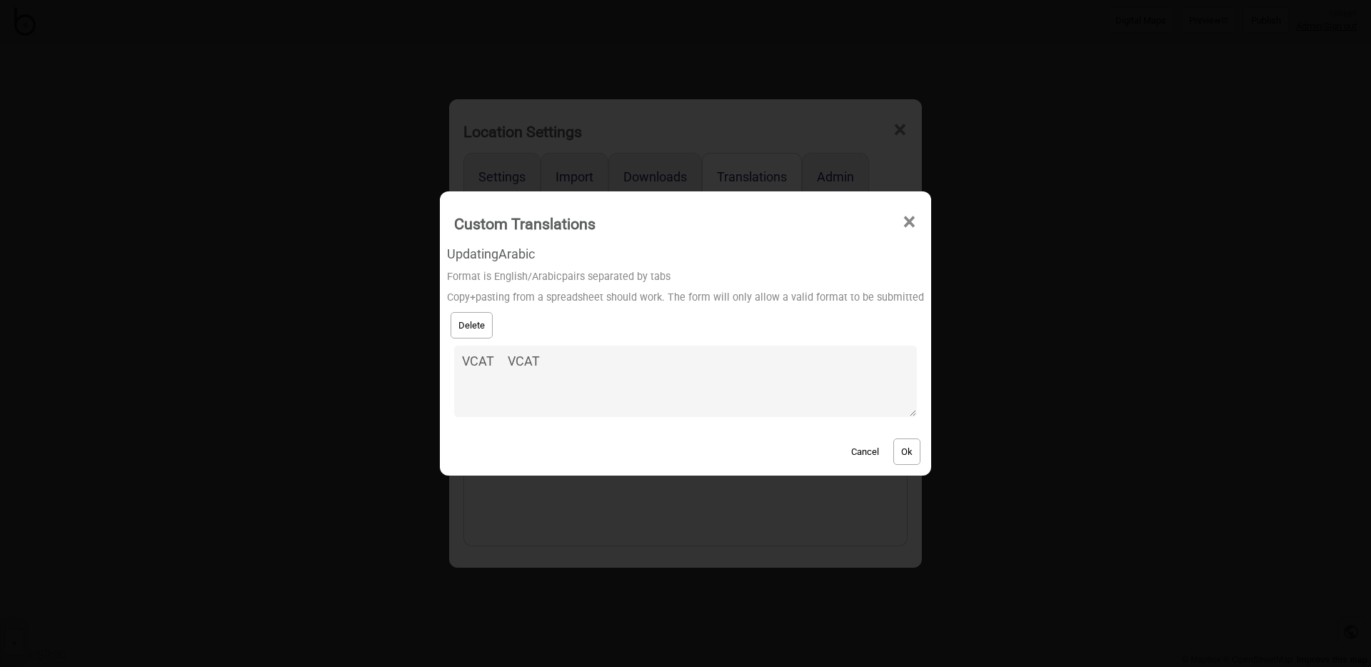
click at [560, 384] on textarea "VCAT VCAT" at bounding box center [685, 381] width 463 height 71
paste textarea "De-Escalation Room 02 غرفة خفض التصعيد 02"
click at [616, 361] on textarea "De-Escalation Room 02 غرفة خفض التصعيد 02" at bounding box center [685, 381] width 463 height 71
type textarea "De-Escalation Room 02 02"
click at [856, 444] on button "Cancel" at bounding box center [865, 452] width 42 height 26
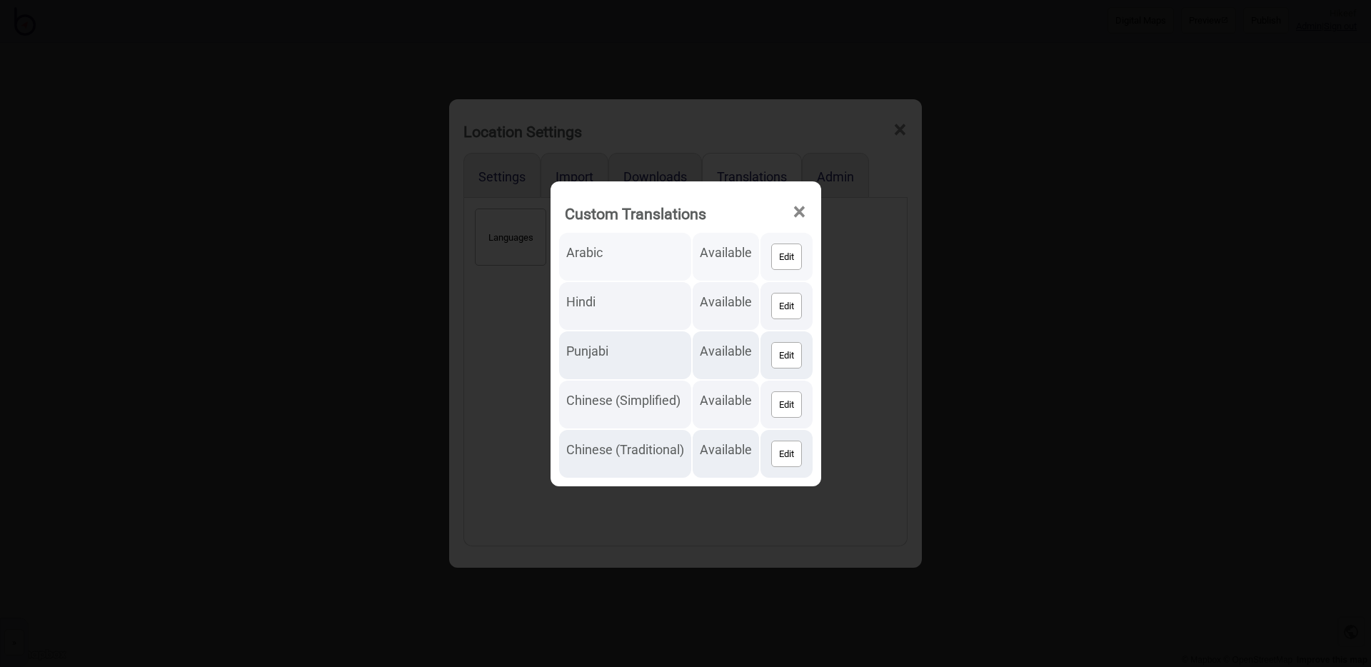
click at [774, 260] on button "Edit" at bounding box center [786, 257] width 31 height 26
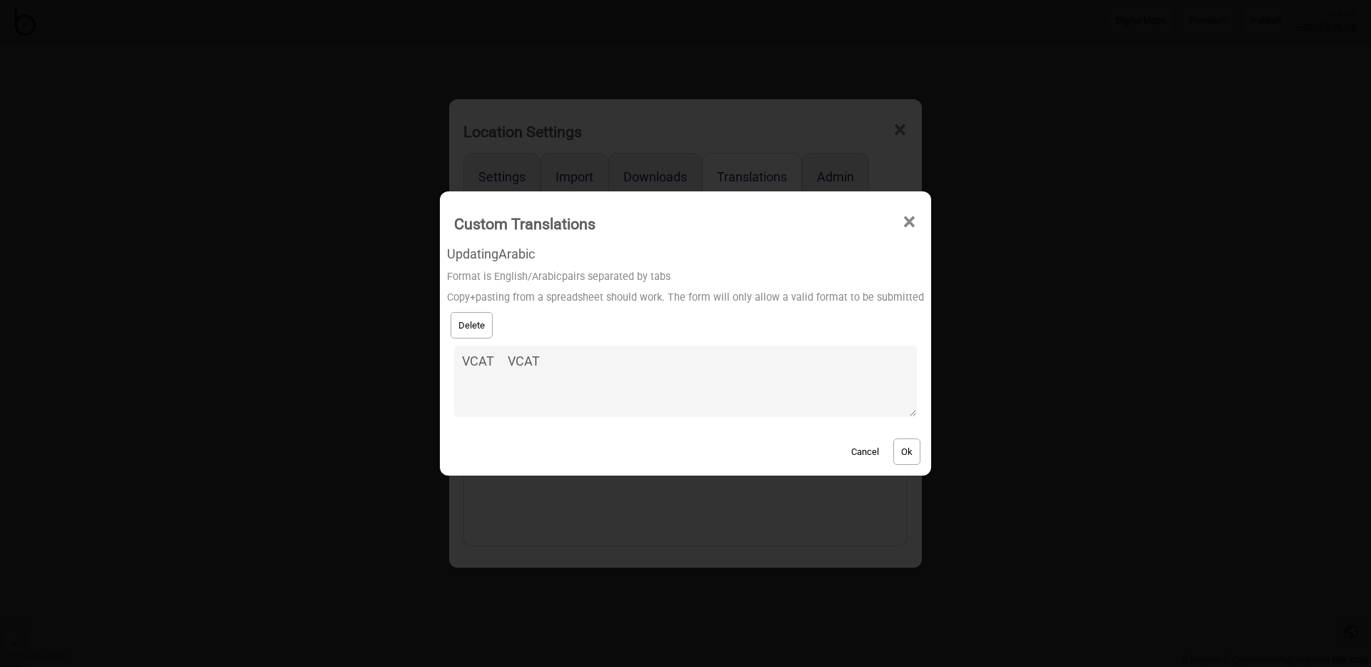
click at [591, 376] on textarea "VCAT VCAT" at bounding box center [685, 381] width 463 height 71
click at [480, 377] on textarea "VCAT VCAT VCAT VCAT" at bounding box center [685, 381] width 463 height 71
paste textarea "PSG Room 01"
drag, startPoint x: 592, startPoint y: 376, endPoint x: 470, endPoint y: 379, distance: 122.2
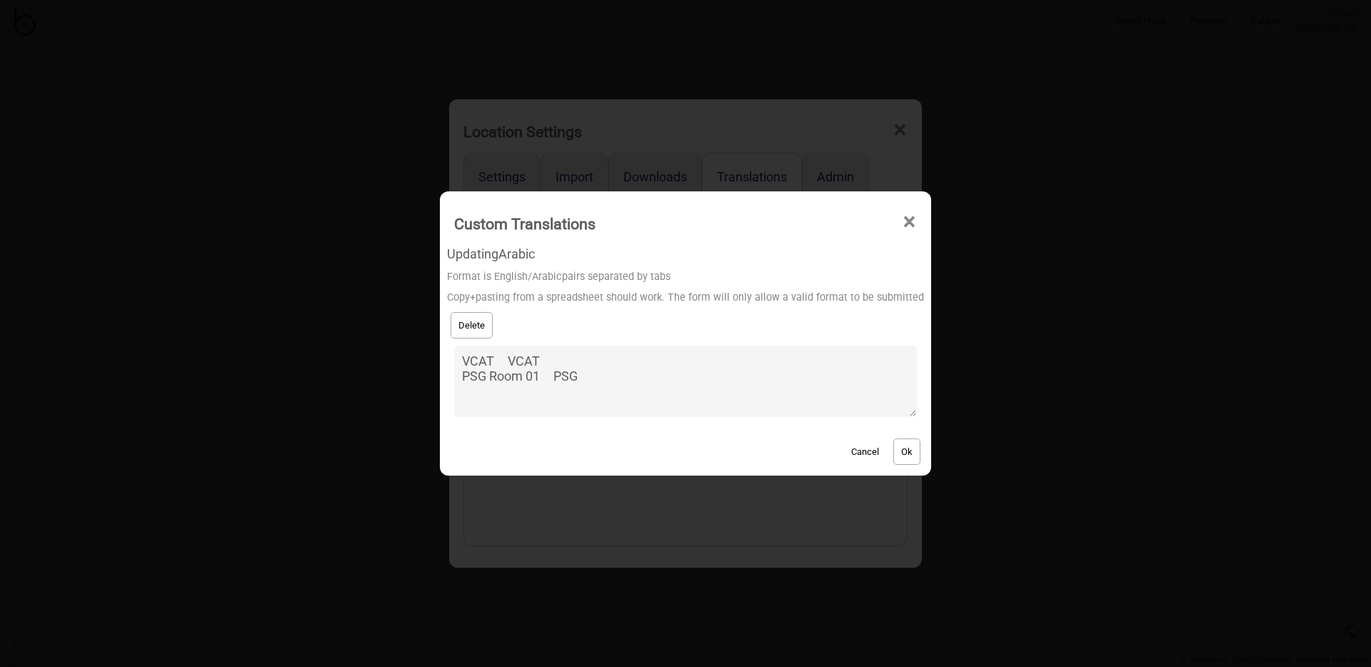
click at [470, 379] on textarea "VCAT VCAT PSG Room 01 PSG" at bounding box center [685, 381] width 463 height 71
type textarea "VCAT VCAT PSG Room 01 PSG"
click at [871, 449] on button "Cancel" at bounding box center [865, 452] width 42 height 26
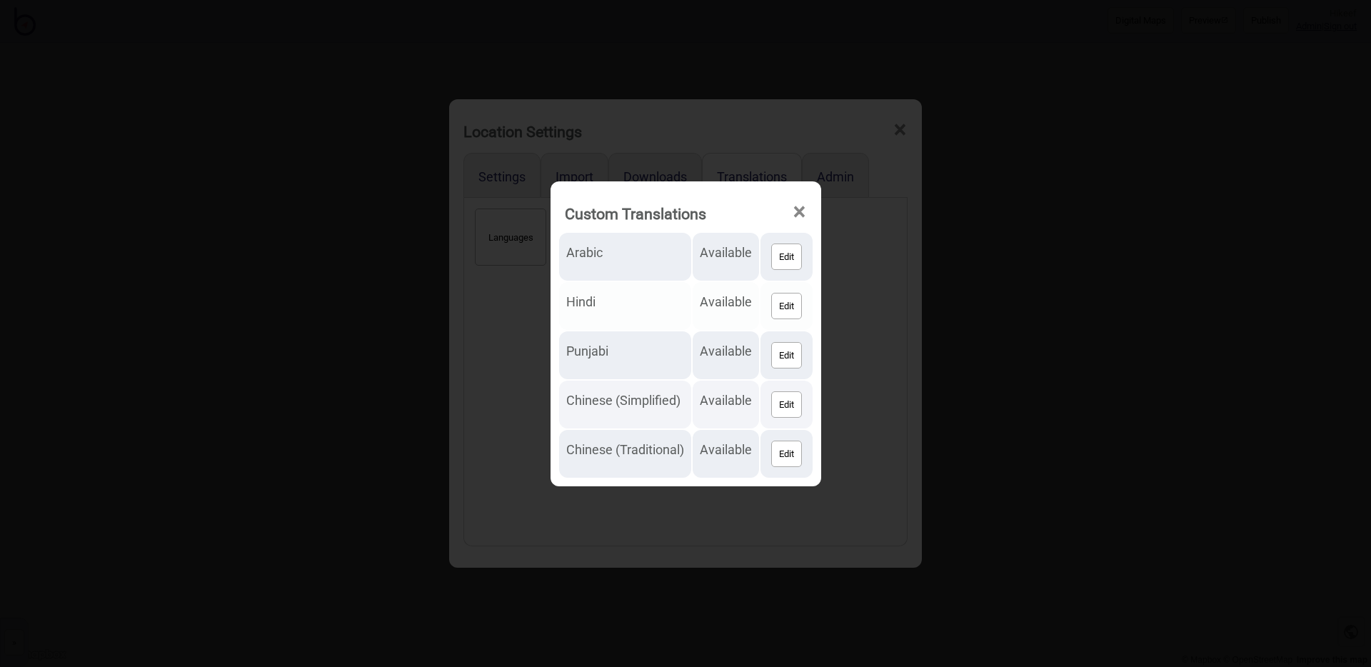
click at [775, 307] on button "Edit" at bounding box center [786, 306] width 31 height 26
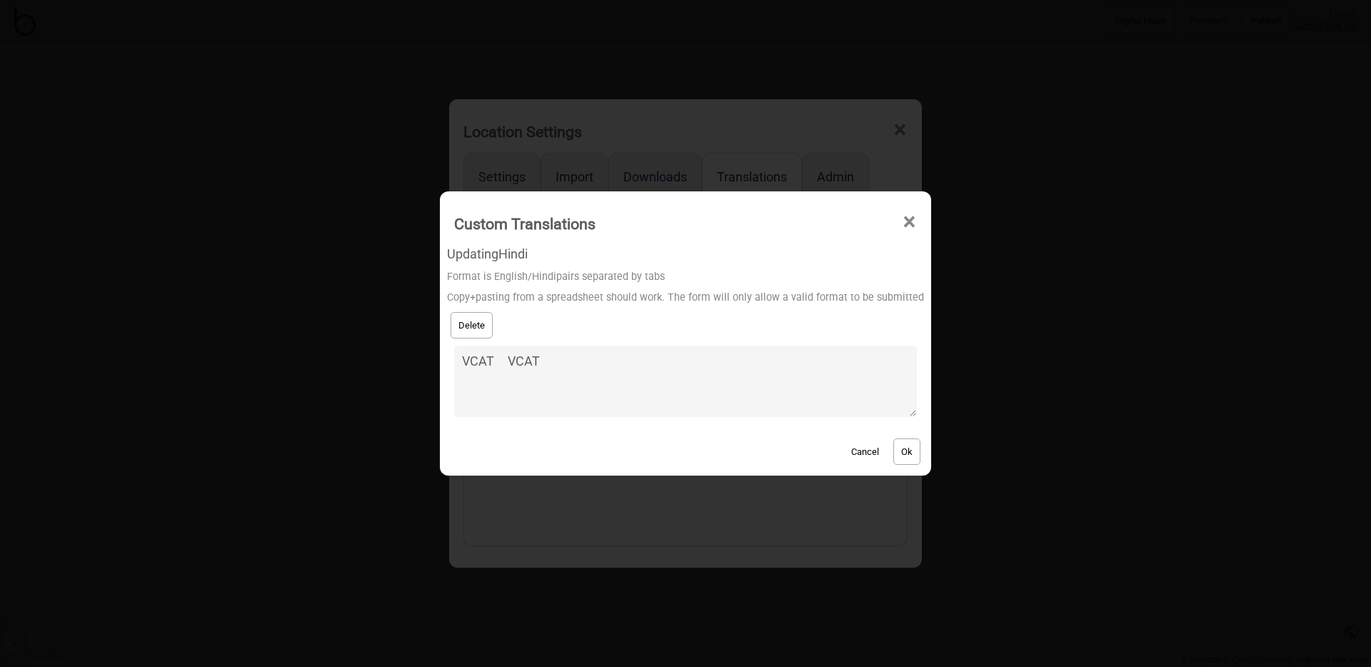
click at [556, 379] on textarea "VCAT VCAT" at bounding box center [685, 381] width 463 height 71
click at [571, 381] on textarea "VCAT VCAT PSG Room 01 PSG" at bounding box center [685, 381] width 463 height 71
type textarea "VCAT VCAT PSG Room 01 PSG"
click at [852, 449] on button "Cancel" at bounding box center [865, 452] width 42 height 26
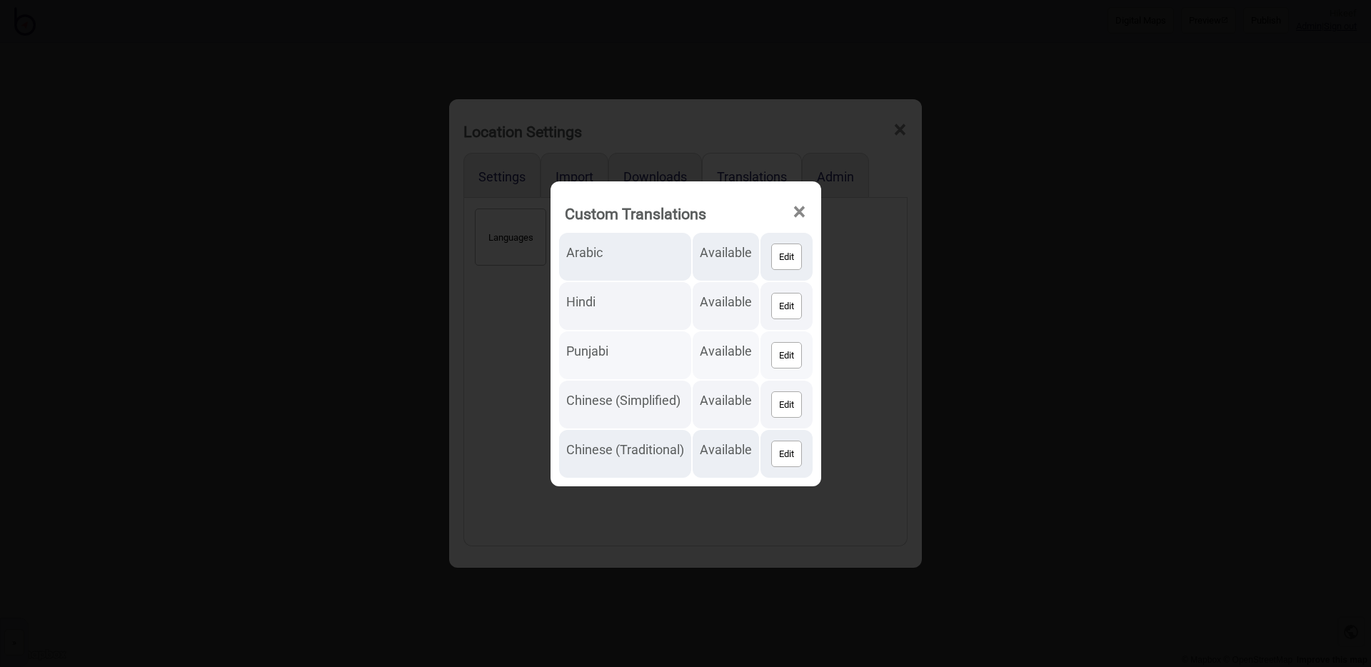
click at [794, 351] on button "Edit" at bounding box center [786, 355] width 31 height 26
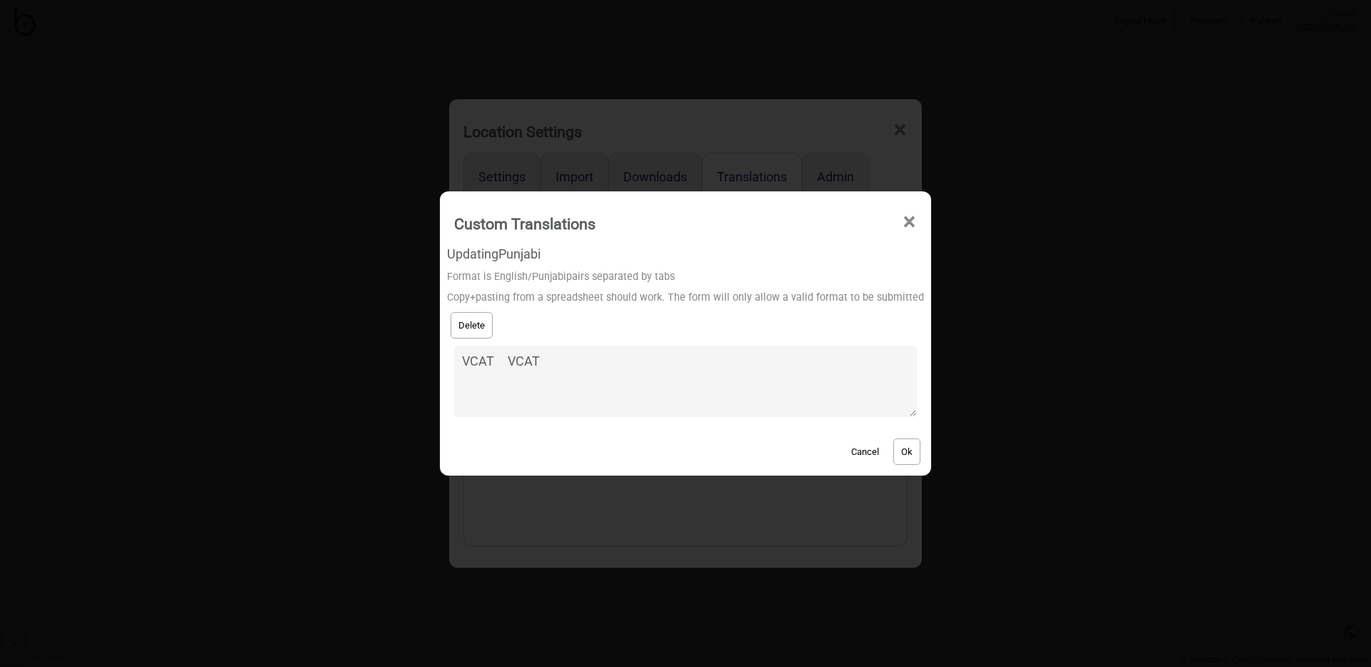
click at [541, 396] on textarea "VCAT VCAT" at bounding box center [685, 381] width 463 height 71
click at [576, 386] on textarea "VCAT VCAT" at bounding box center [685, 381] width 463 height 71
type textarea "VCAT VCAT PSG Room 01 PSG"
click at [858, 447] on button "Cancel" at bounding box center [865, 452] width 42 height 26
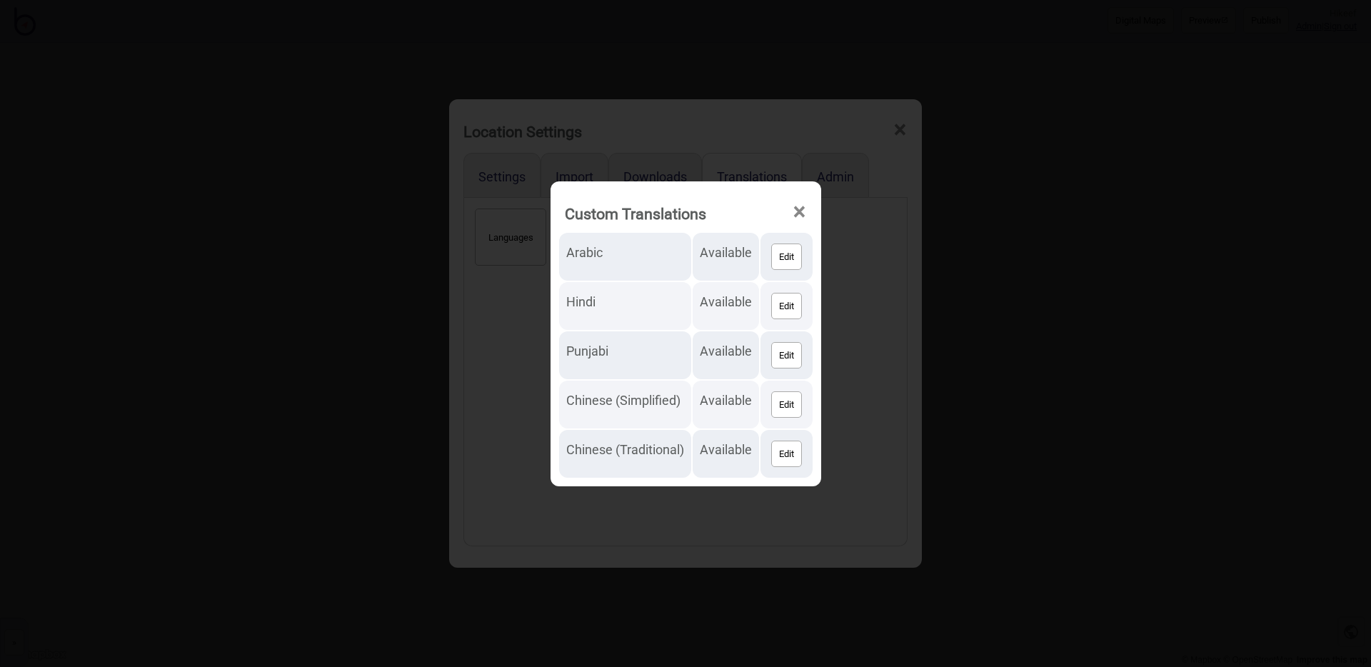
click at [866, 426] on div "Custom Translations × Arabic Available Edit Hindi Available Edit Punjabi Availa…" at bounding box center [685, 333] width 1371 height 667
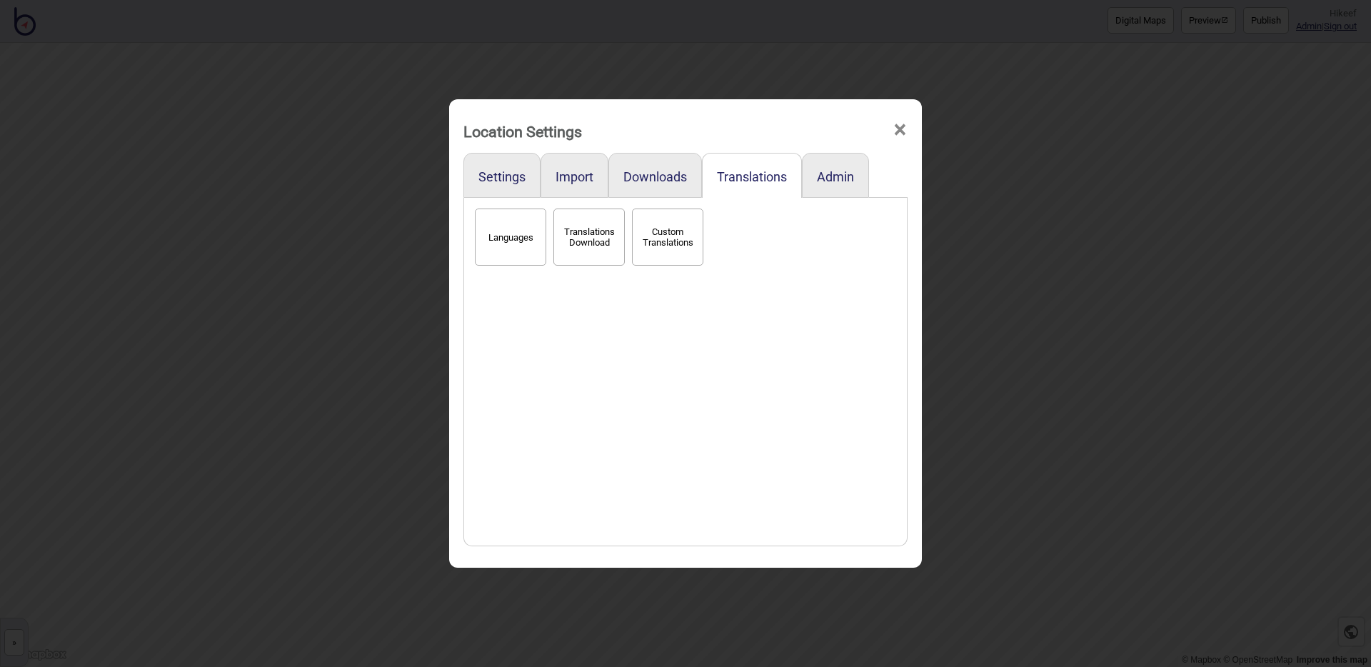
click at [409, 396] on div "Location Settings × Settings Import Downloads Translations Admin Languages Tran…" at bounding box center [685, 333] width 1371 height 667
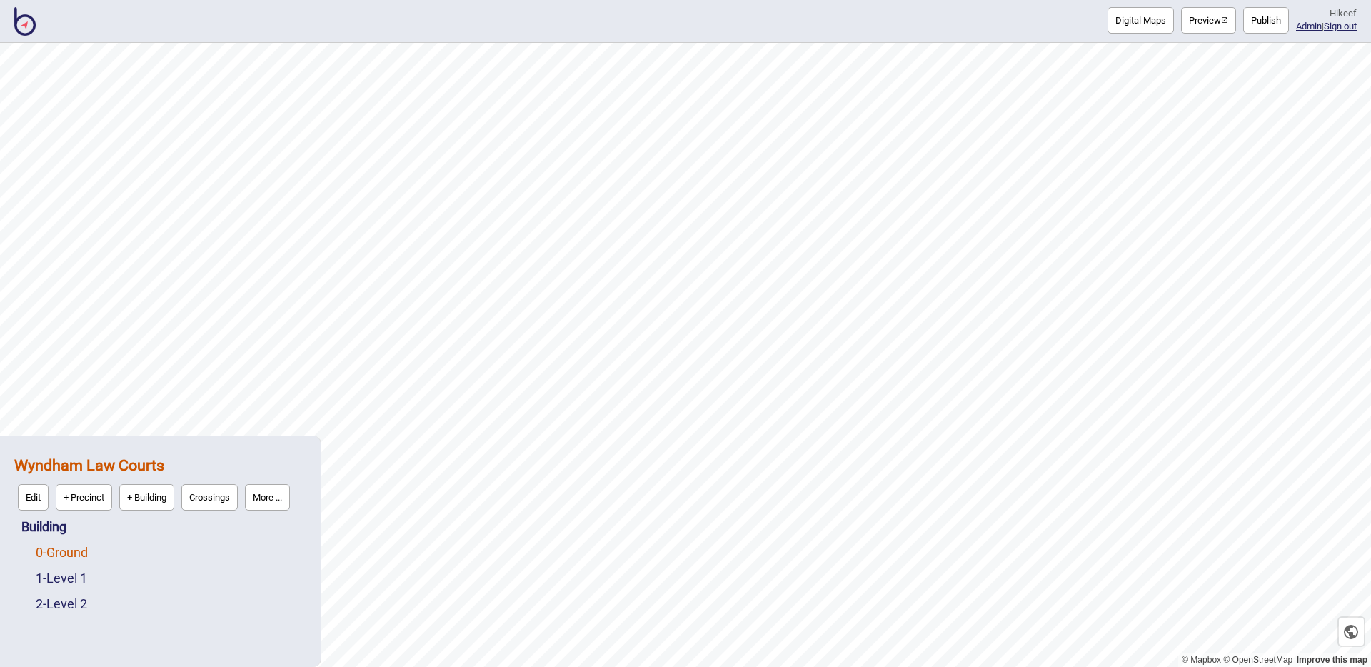
click at [72, 545] on link "0 - Ground" at bounding box center [62, 552] width 52 height 15
click at [56, 549] on button "Edit" at bounding box center [54, 549] width 31 height 26
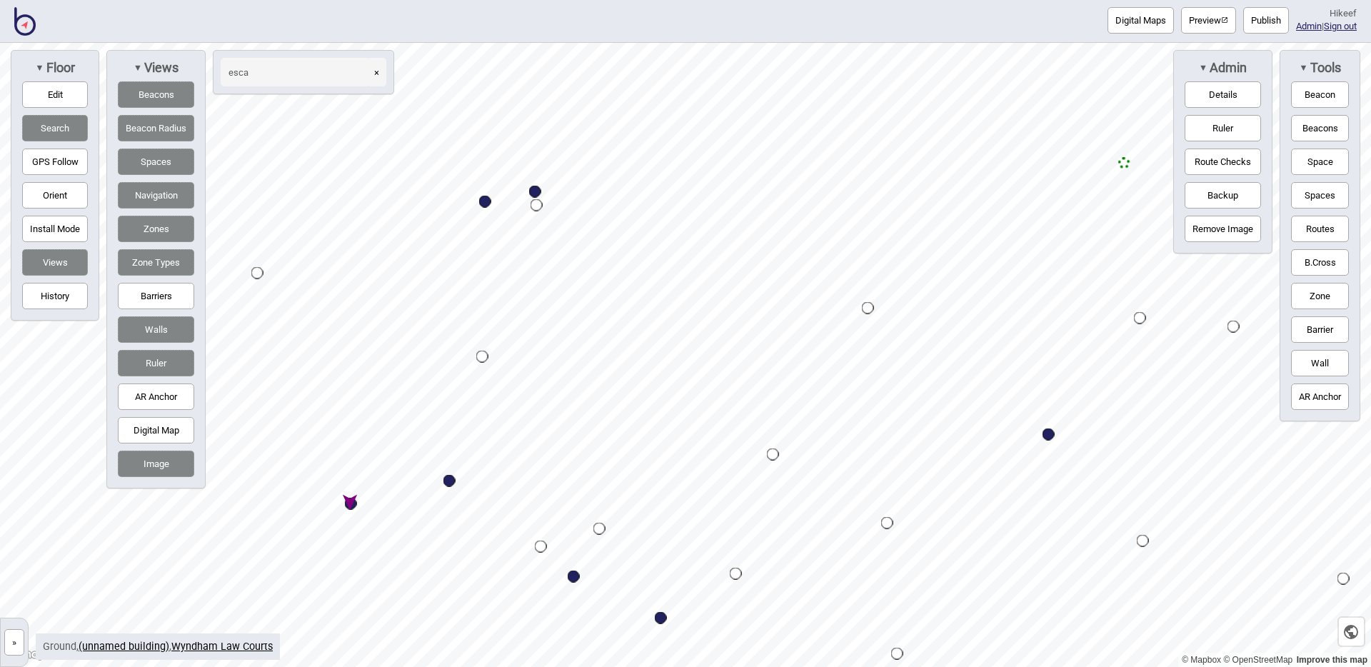
type input "esca"
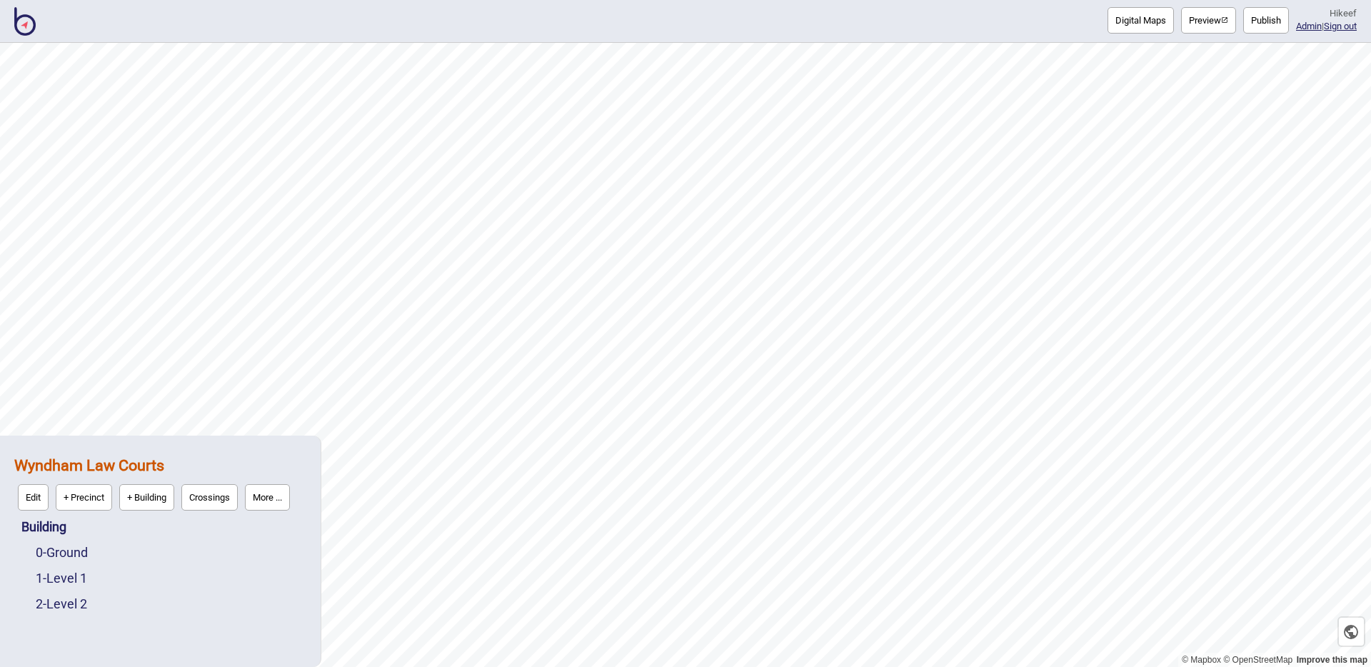
click at [268, 503] on button "More ..." at bounding box center [267, 497] width 45 height 26
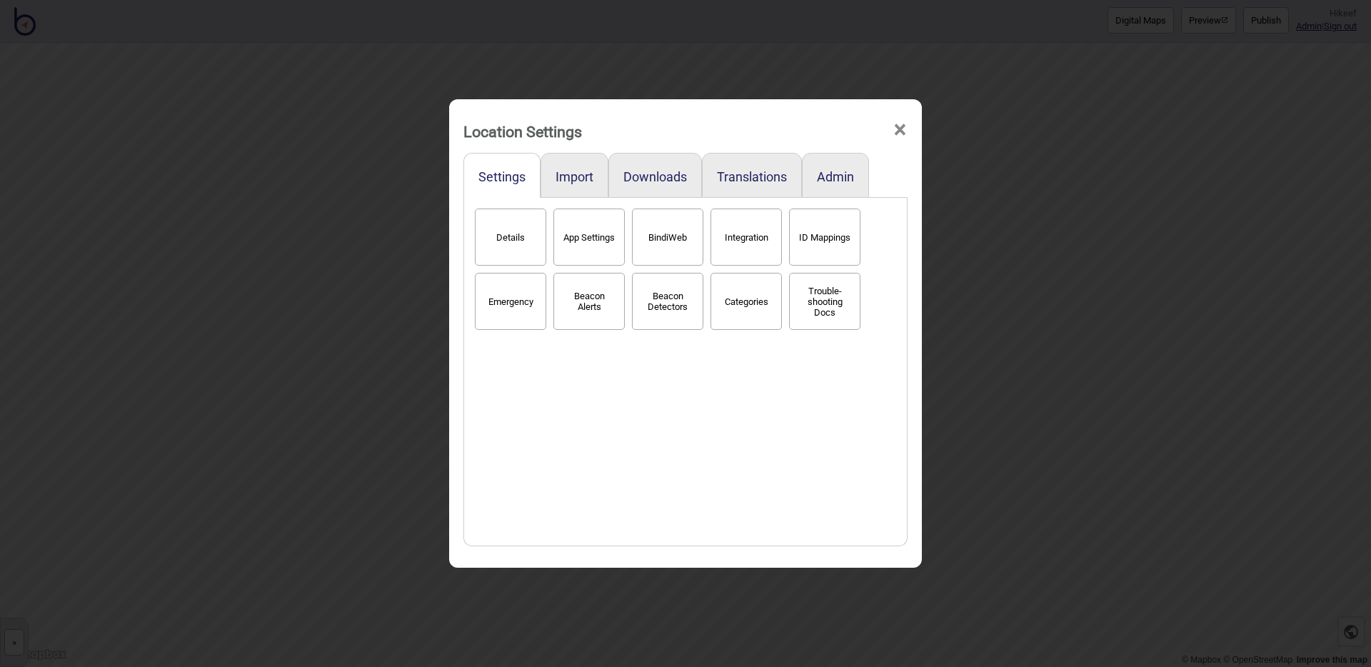
click at [169, 514] on div "Location Settings × Settings Import Downloads Translations Admin Details App Se…" at bounding box center [685, 333] width 1371 height 667
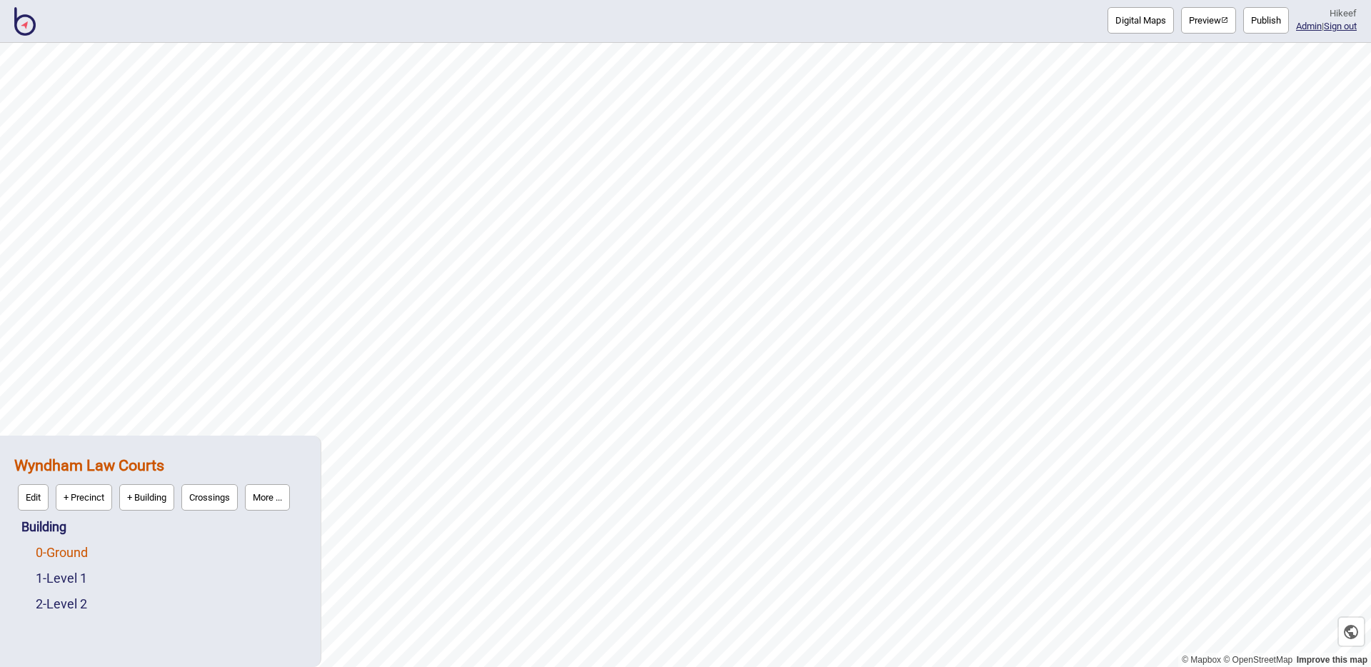
click at [88, 555] on link "0 - Ground" at bounding box center [62, 552] width 52 height 15
click at [53, 551] on button "Edit" at bounding box center [54, 549] width 31 height 26
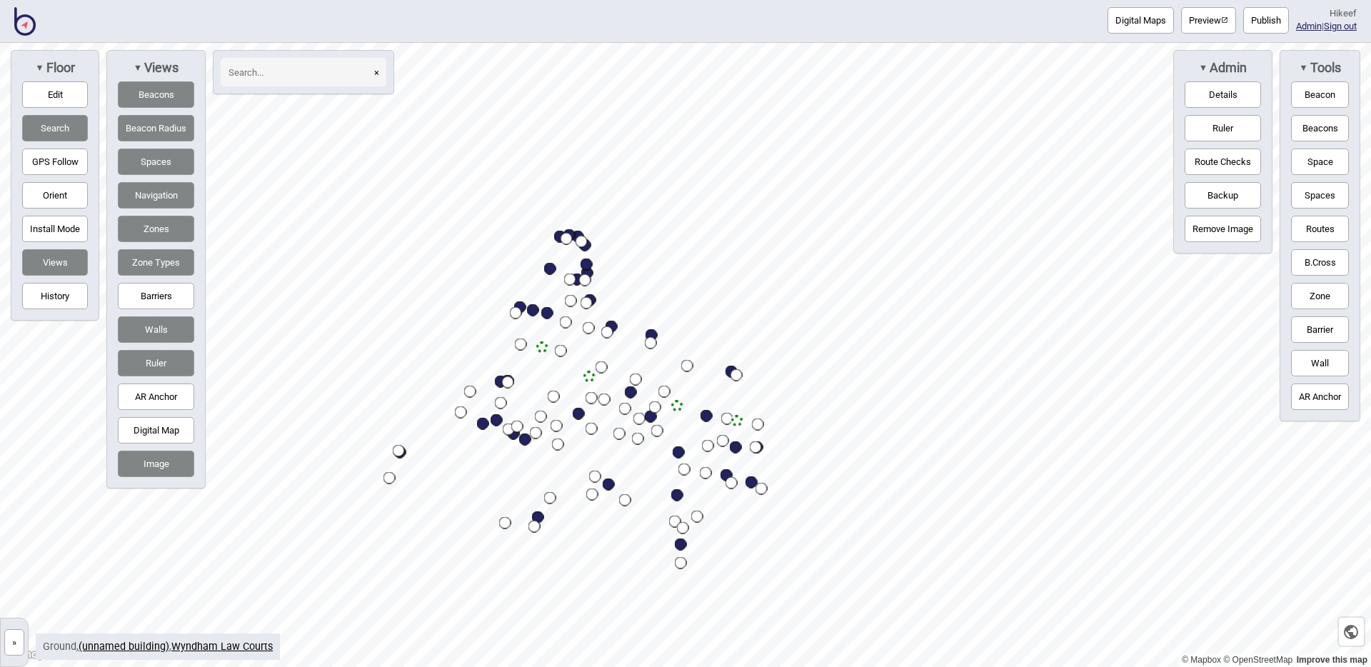
click at [326, 80] on input at bounding box center [296, 72] width 150 height 29
paste input "PSG"
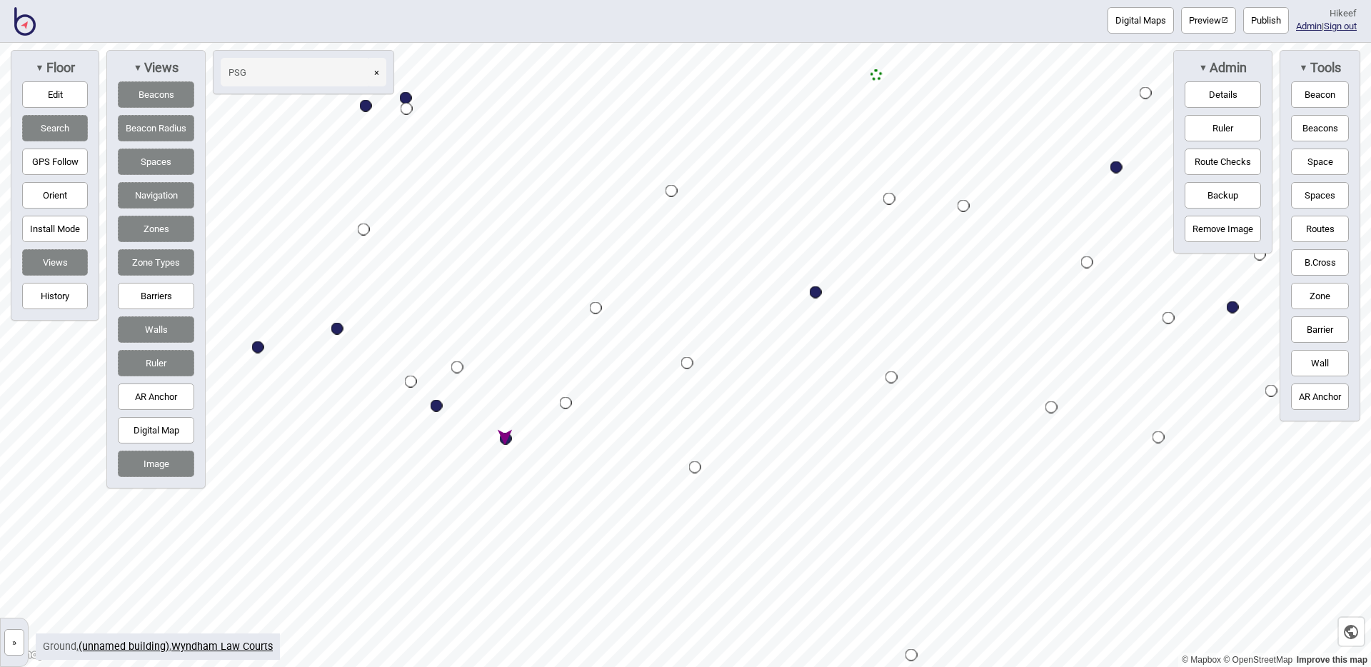
click at [507, 441] on div "Map marker" at bounding box center [506, 439] width 12 height 12
type input "PSG"
select select "Meeting Rooms"
select select "Magistrates Court Victoria"
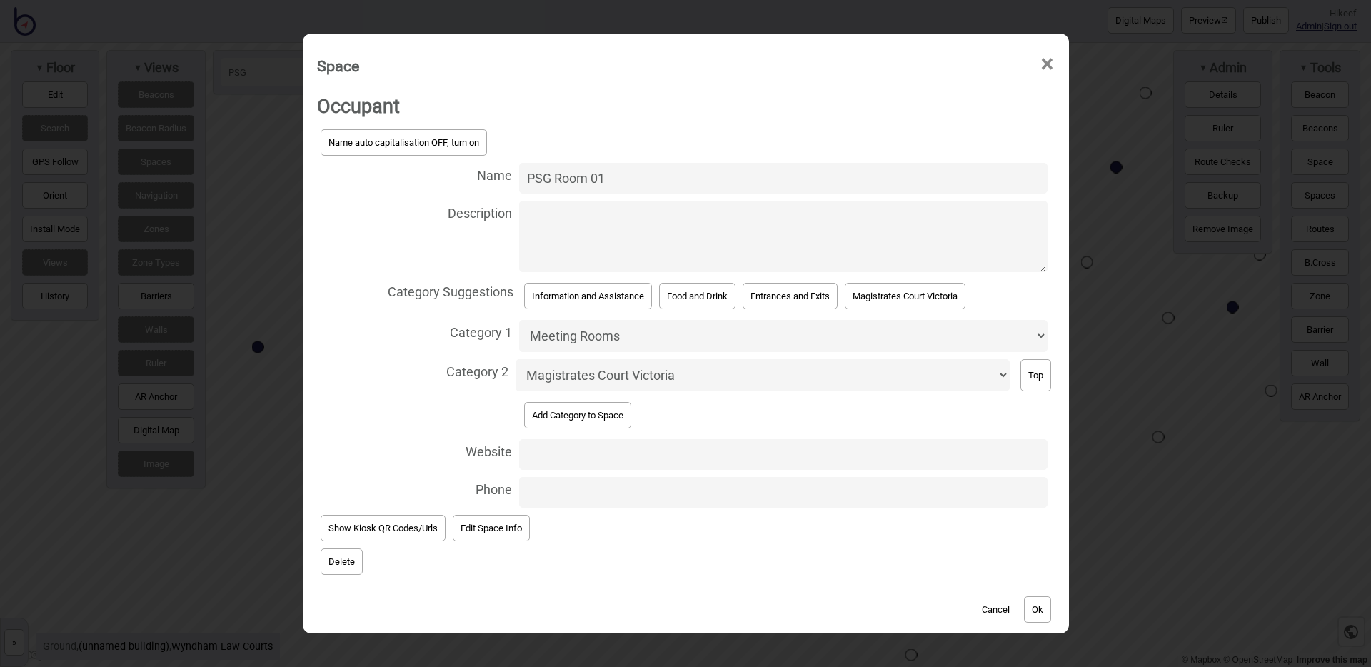
drag, startPoint x: 615, startPoint y: 180, endPoint x: 501, endPoint y: 179, distance: 113.6
click at [501, 179] on label "Name PSG Room 01" at bounding box center [686, 178] width 738 height 38
